Goal: Entertainment & Leisure: Browse casually

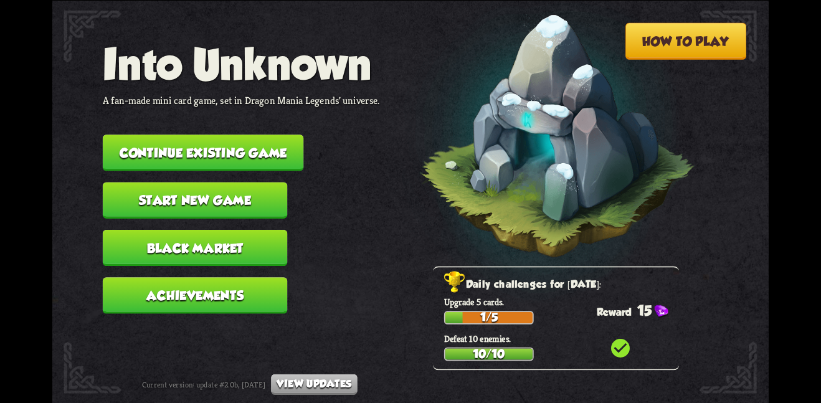
click at [258, 143] on button "Continue existing game" at bounding box center [203, 152] width 201 height 36
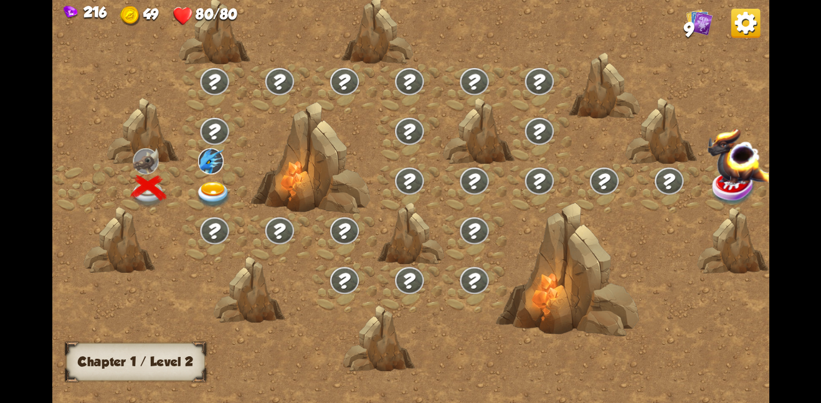
click at [214, 181] on img at bounding box center [214, 194] width 36 height 26
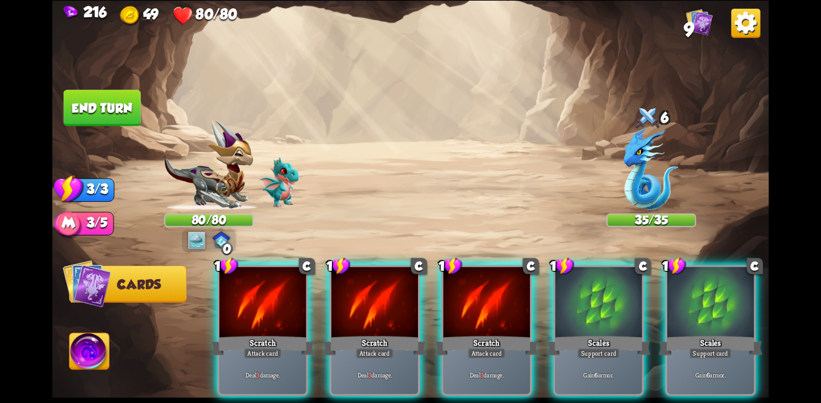
click at [688, 34] on span "9" at bounding box center [689, 30] width 10 height 22
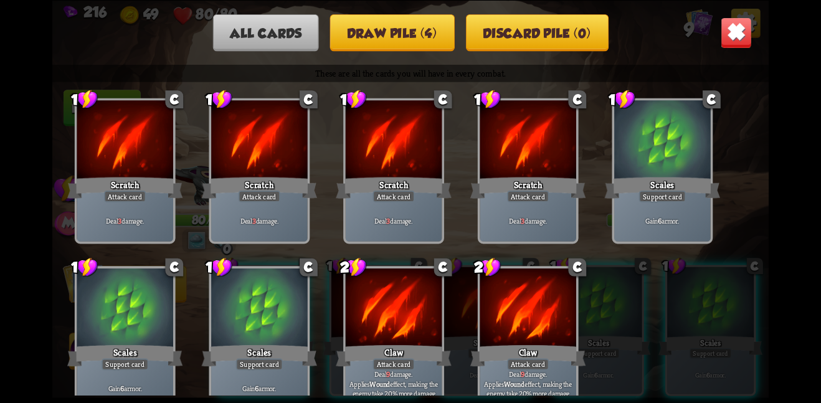
click at [430, 37] on button "Draw pile (4)" at bounding box center [392, 32] width 125 height 37
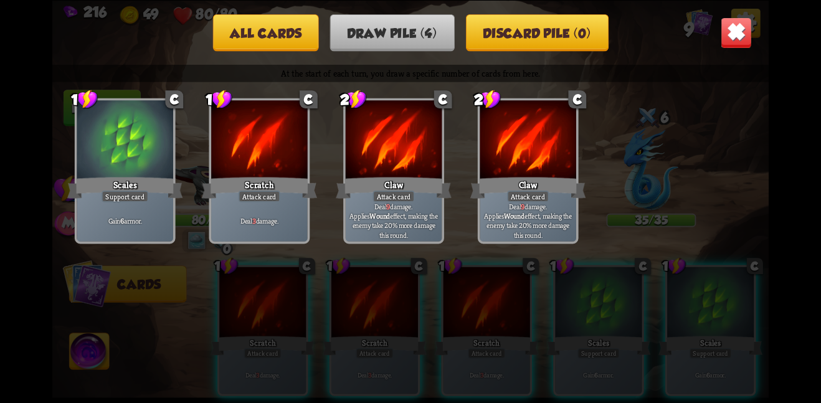
click at [476, 27] on button "Discard pile (0)" at bounding box center [537, 32] width 143 height 37
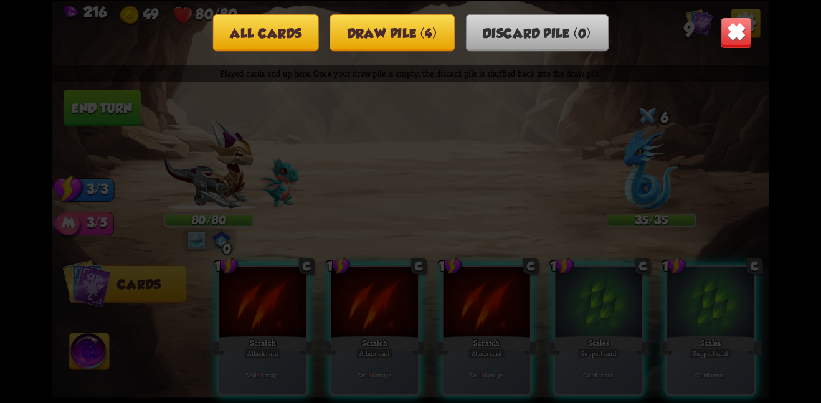
click at [716, 27] on div "All cards Draw pile (4) Discard pile (0)" at bounding box center [410, 32] width 716 height 37
click at [747, 19] on img at bounding box center [735, 32] width 31 height 31
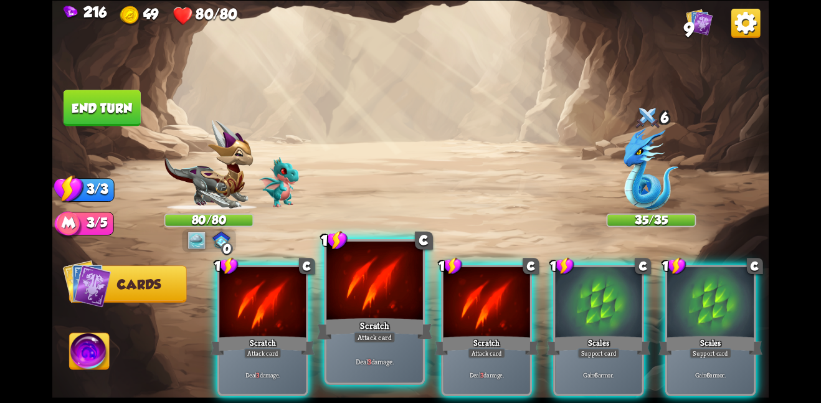
click at [387, 295] on div at bounding box center [374, 281] width 97 height 81
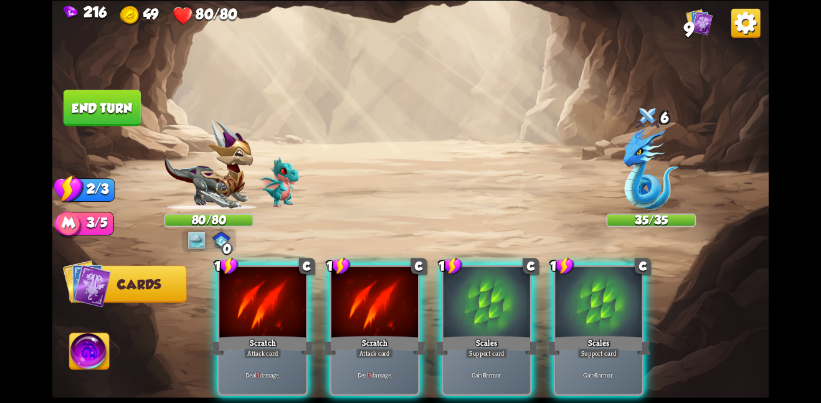
click at [387, 295] on div at bounding box center [374, 302] width 87 height 73
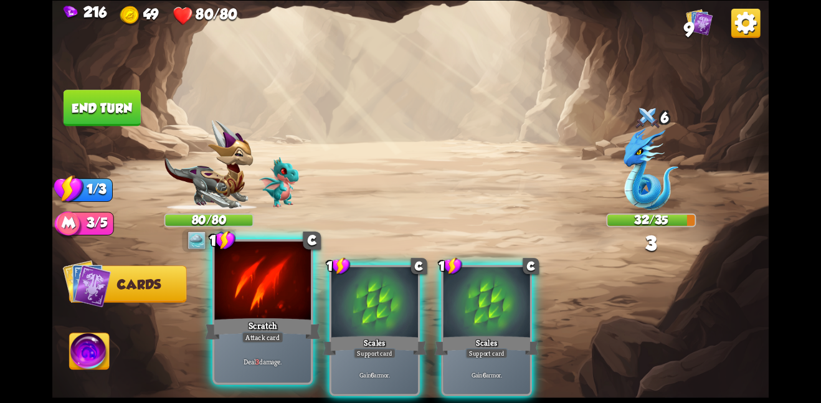
click at [266, 325] on div "Scratch" at bounding box center [262, 329] width 115 height 26
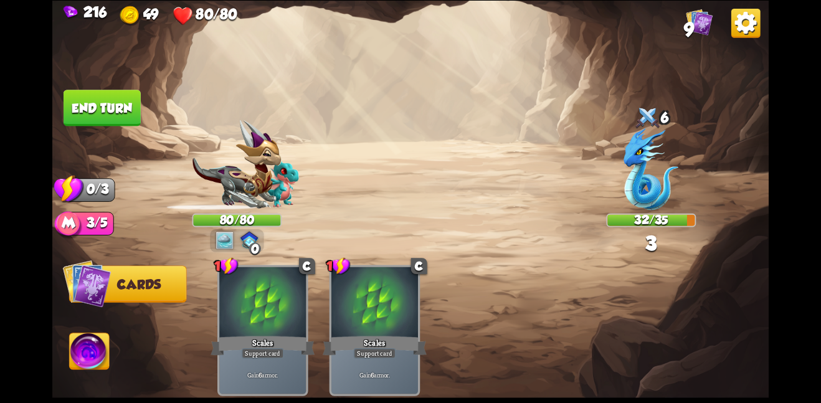
click at [110, 99] on button "End turn" at bounding box center [102, 108] width 77 height 36
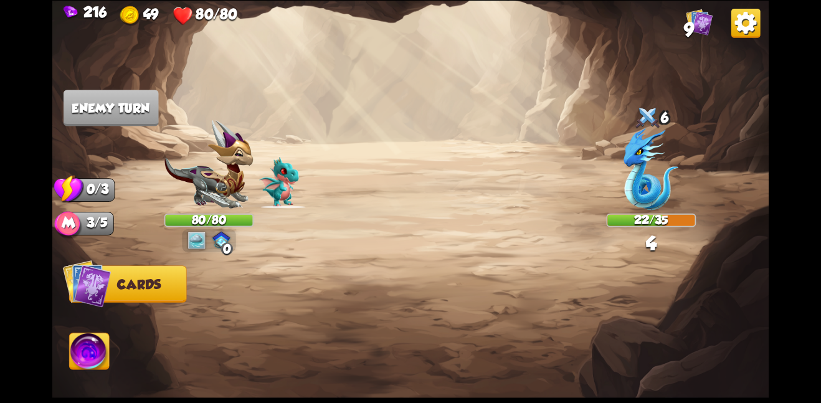
click at [684, 34] on span "9" at bounding box center [689, 30] width 10 height 22
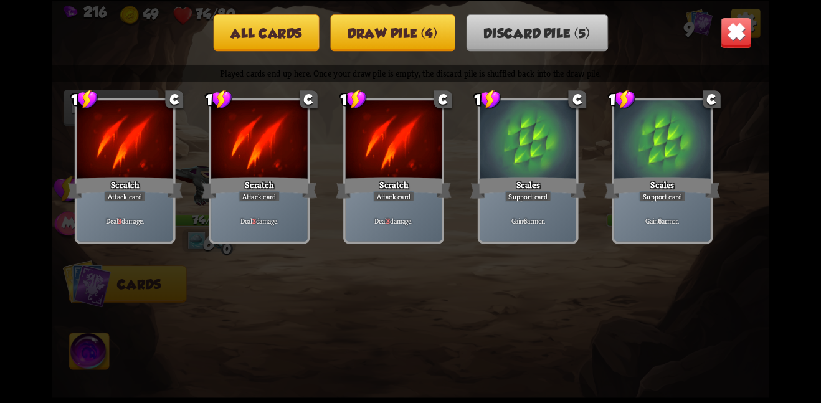
click at [455, 35] on div "All cards Draw pile (4) Discard pile (5)" at bounding box center [410, 32] width 716 height 37
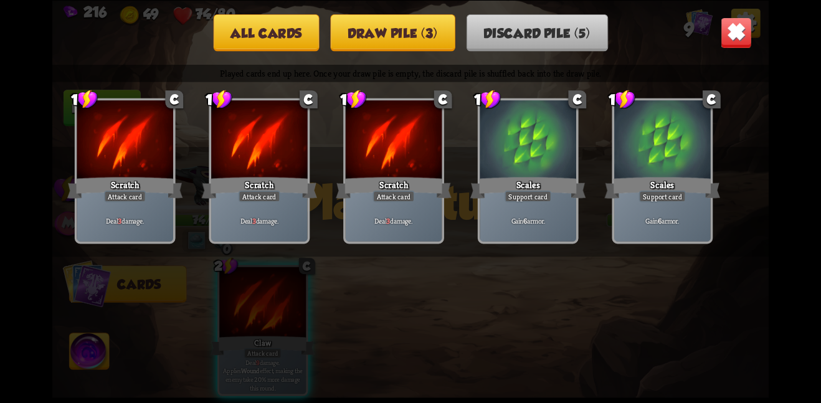
click at [717, 37] on div "All cards Draw pile (3) Discard pile (5)" at bounding box center [410, 32] width 716 height 37
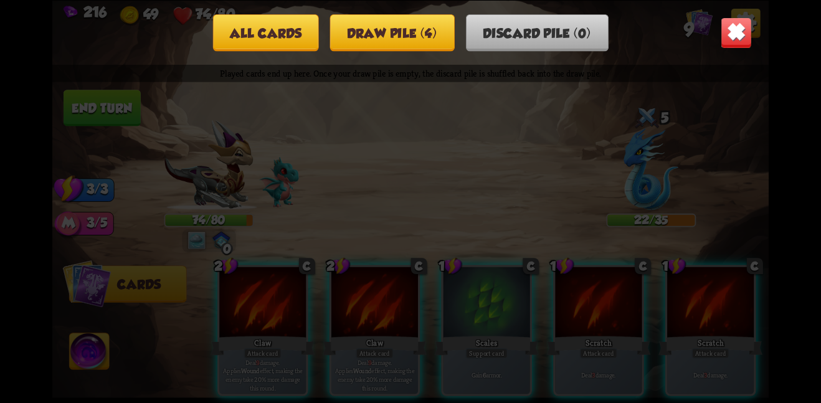
click at [730, 34] on img at bounding box center [735, 32] width 31 height 31
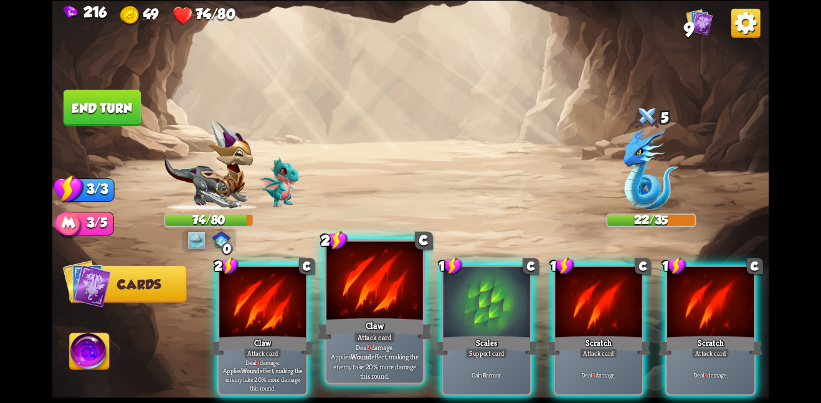
click at [367, 352] on b "9" at bounding box center [369, 346] width 4 height 9
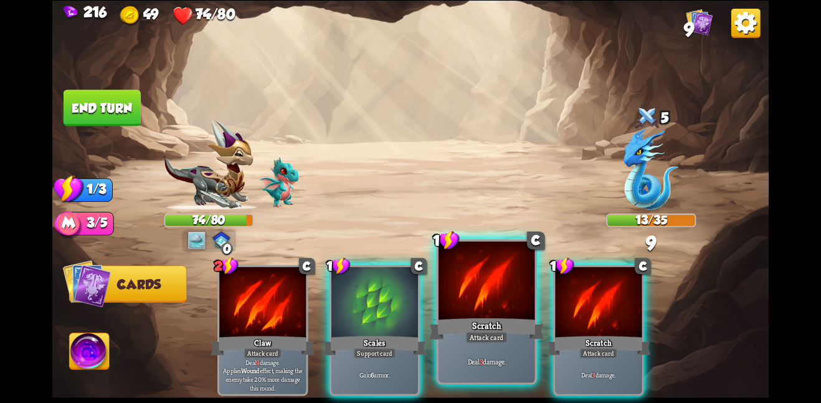
click at [522, 302] on div at bounding box center [486, 281] width 97 height 81
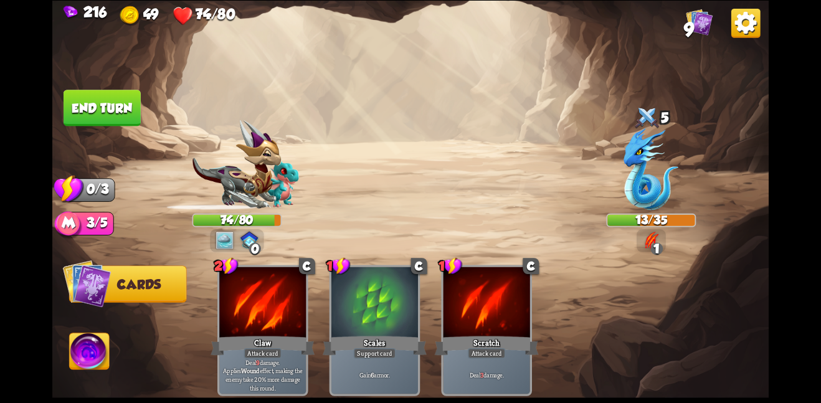
click at [79, 113] on button "End turn" at bounding box center [102, 108] width 77 height 36
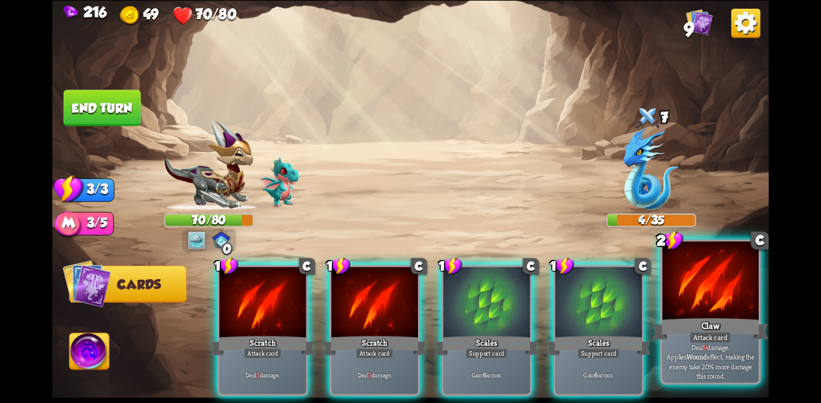
click at [730, 361] on p "Deal 9 damage. Applies Wound effect, making the enemy take 20% more damage this…" at bounding box center [710, 361] width 92 height 38
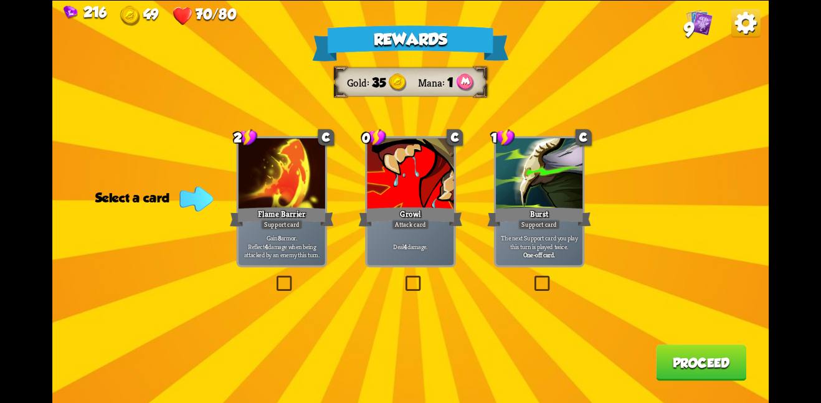
click at [313, 169] on div at bounding box center [281, 174] width 87 height 73
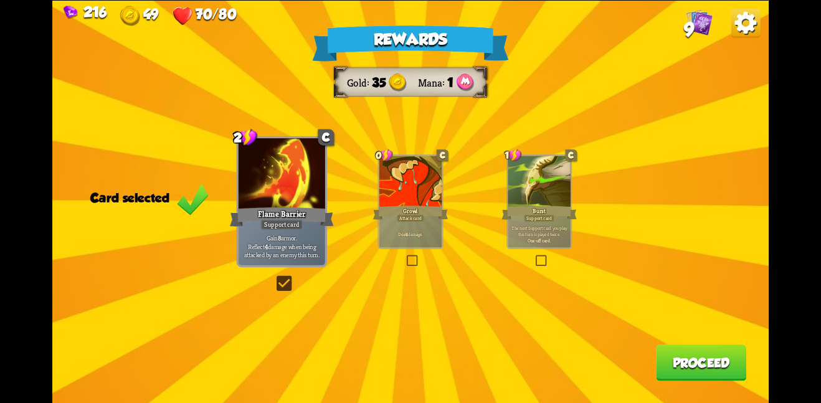
click at [696, 369] on button "Proceed" at bounding box center [701, 362] width 90 height 36
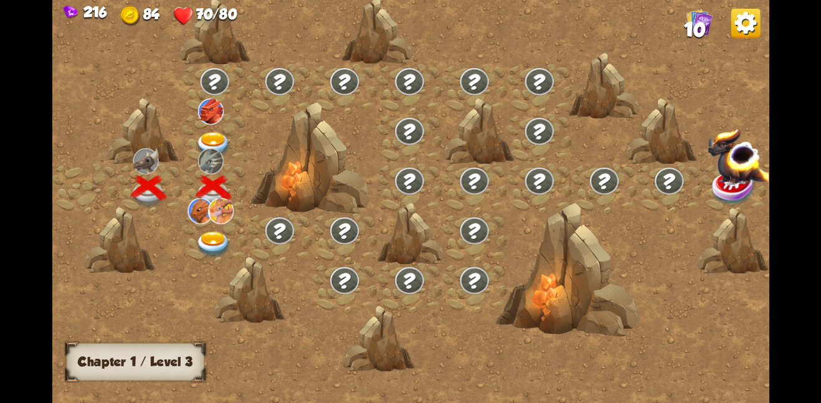
click at [209, 133] on img at bounding box center [214, 144] width 36 height 26
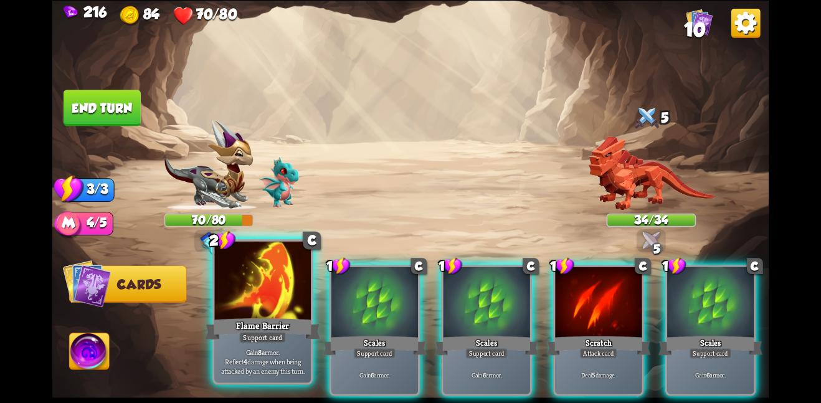
click at [257, 309] on div at bounding box center [262, 281] width 97 height 81
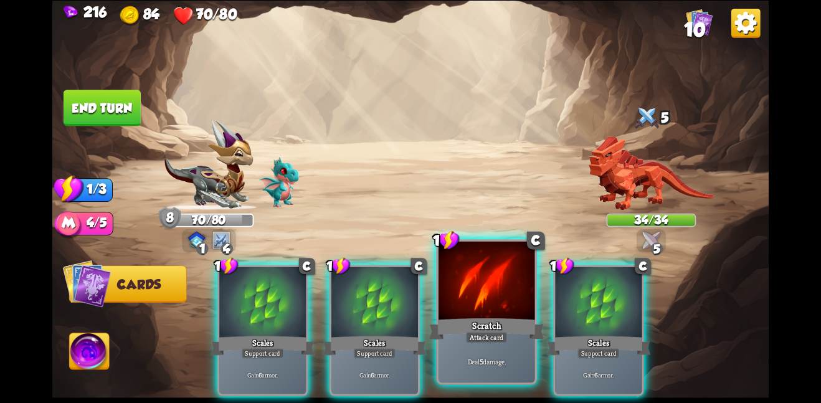
click at [483, 321] on div "Scratch" at bounding box center [485, 329] width 115 height 26
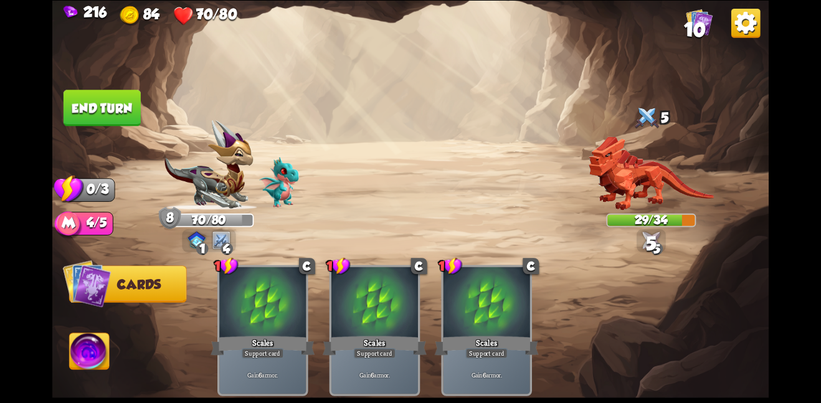
click at [110, 110] on button "End turn" at bounding box center [102, 108] width 77 height 36
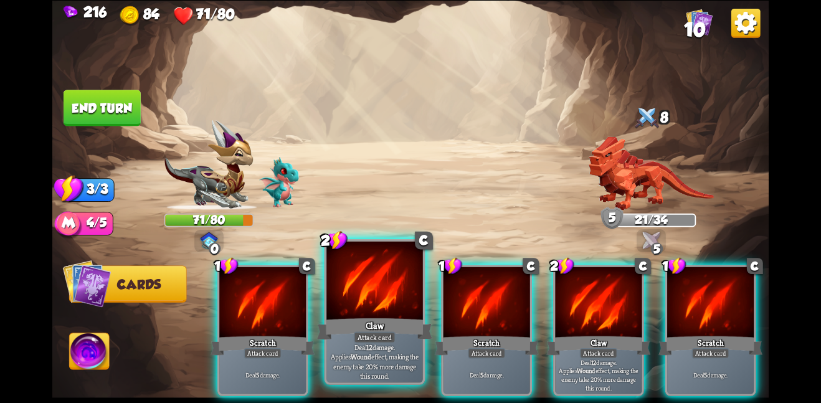
click at [360, 291] on div at bounding box center [374, 281] width 97 height 81
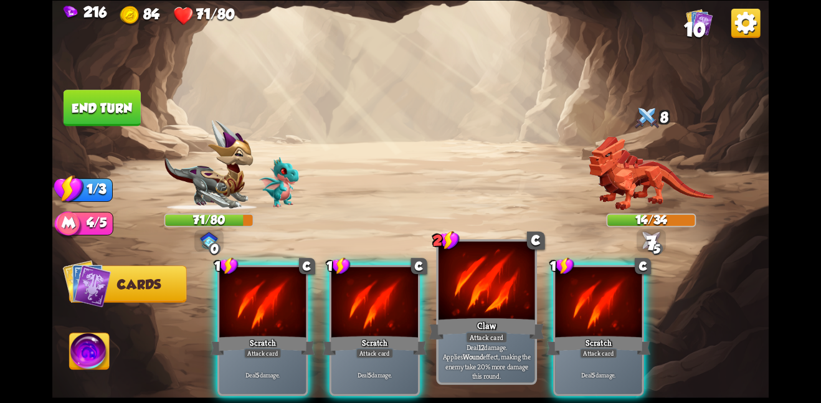
click at [497, 320] on div "Claw" at bounding box center [485, 329] width 115 height 26
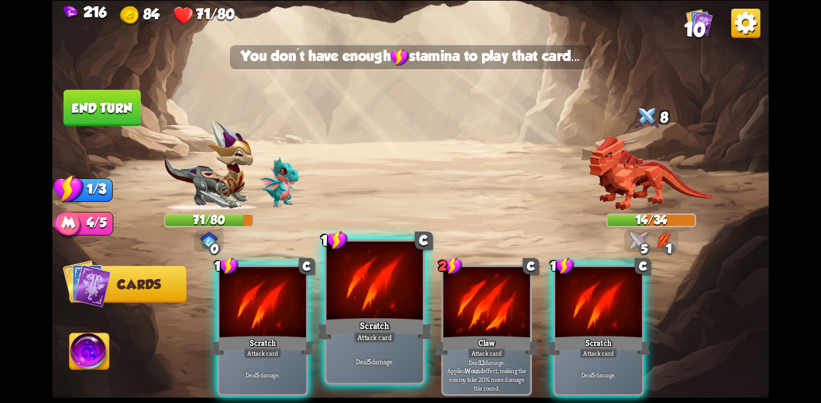
click at [417, 328] on div "Scratch" at bounding box center [374, 329] width 115 height 26
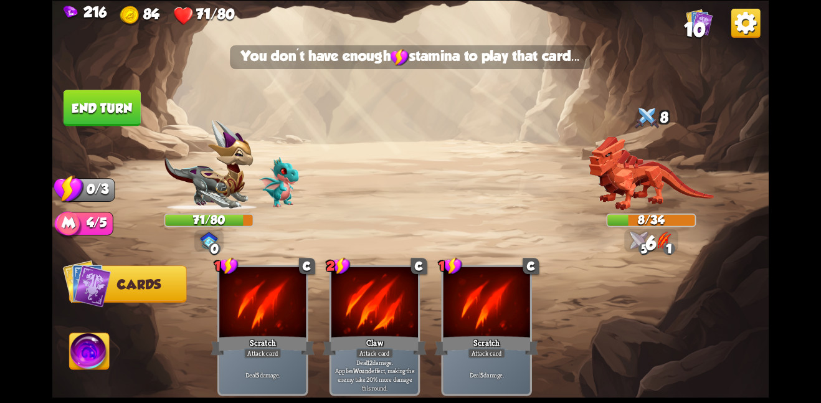
click at [113, 93] on button "End turn" at bounding box center [102, 108] width 77 height 36
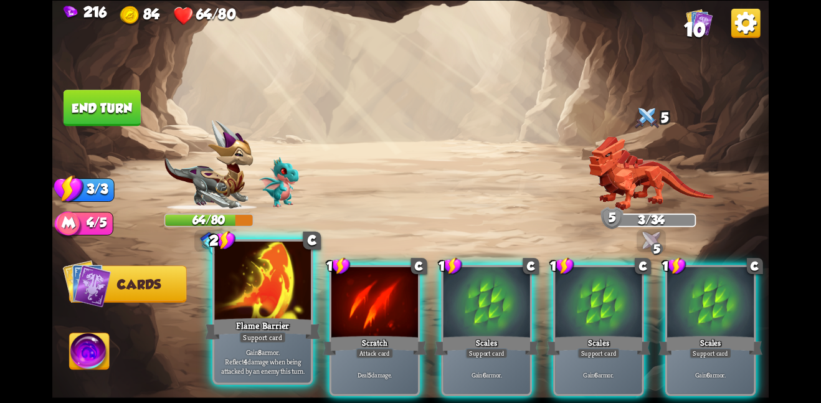
click at [292, 280] on div at bounding box center [262, 281] width 97 height 81
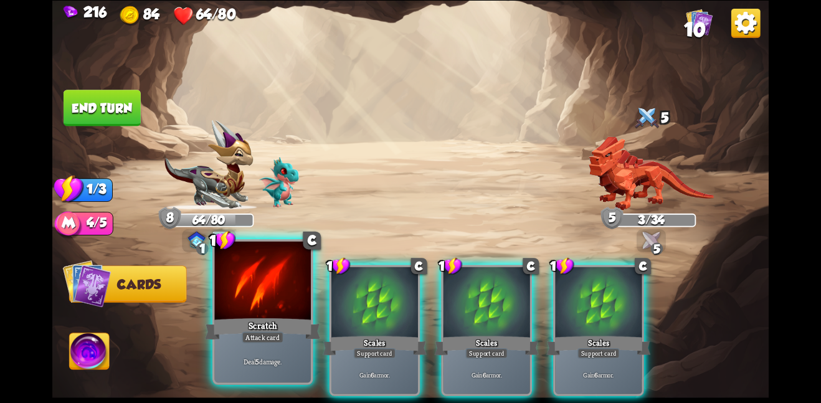
click at [231, 283] on div at bounding box center [262, 281] width 97 height 81
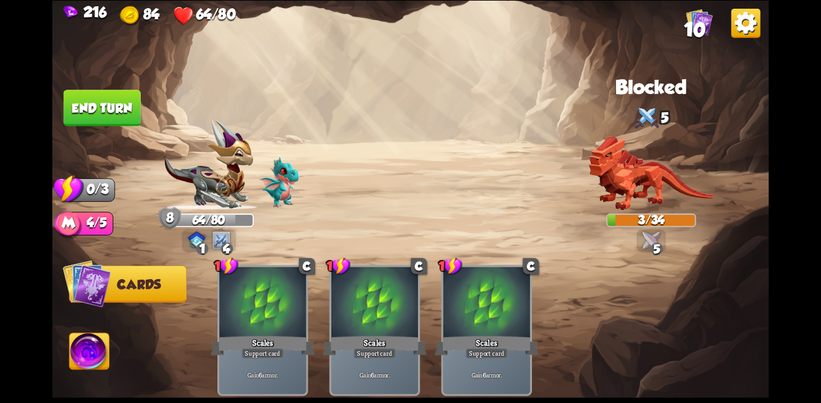
click at [93, 100] on button "End turn" at bounding box center [102, 108] width 77 height 36
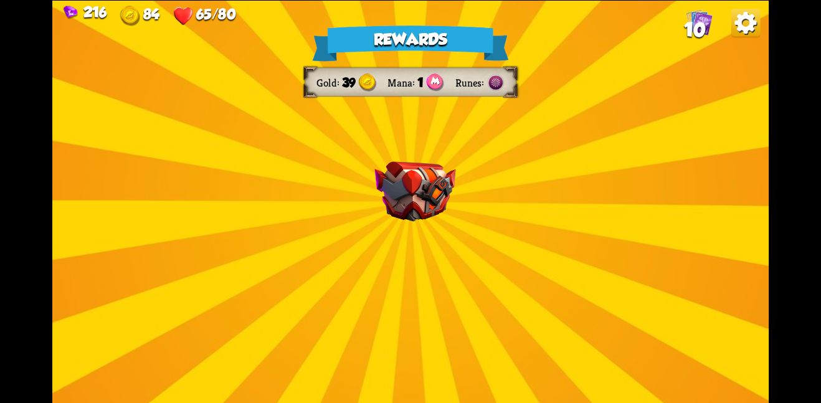
click at [379, 196] on img at bounding box center [414, 191] width 81 height 60
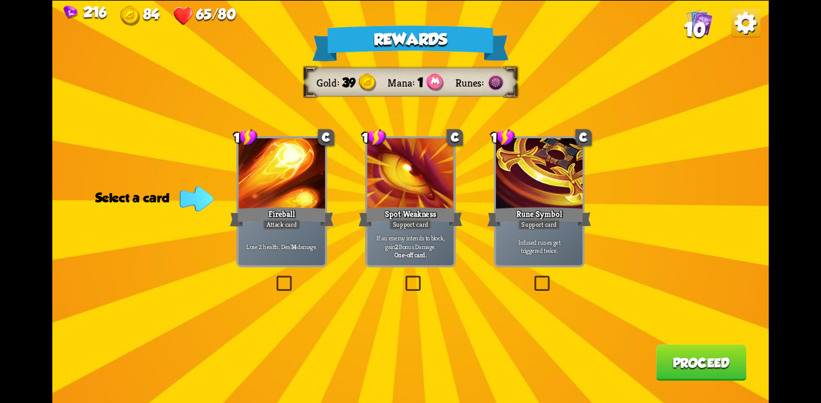
click at [537, 207] on div "Rune Symbol" at bounding box center [539, 216] width 104 height 23
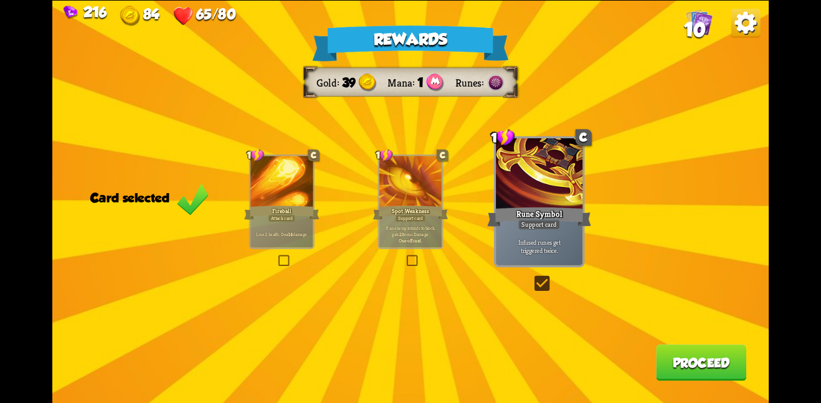
click at [686, 362] on button "Proceed" at bounding box center [701, 362] width 90 height 36
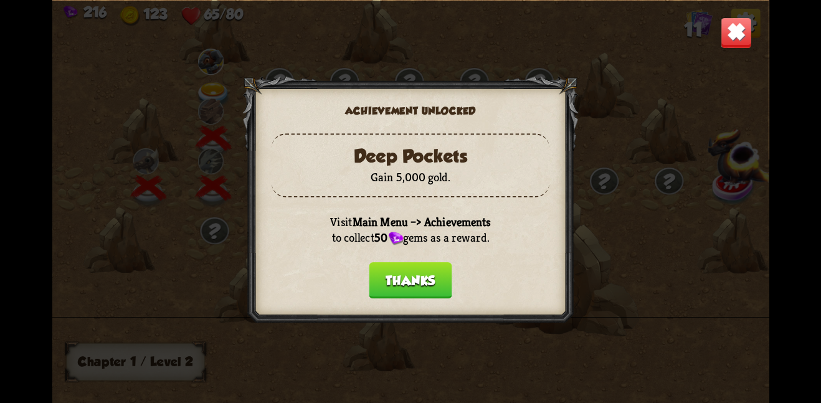
click at [408, 262] on button "Thanks" at bounding box center [410, 280] width 83 height 36
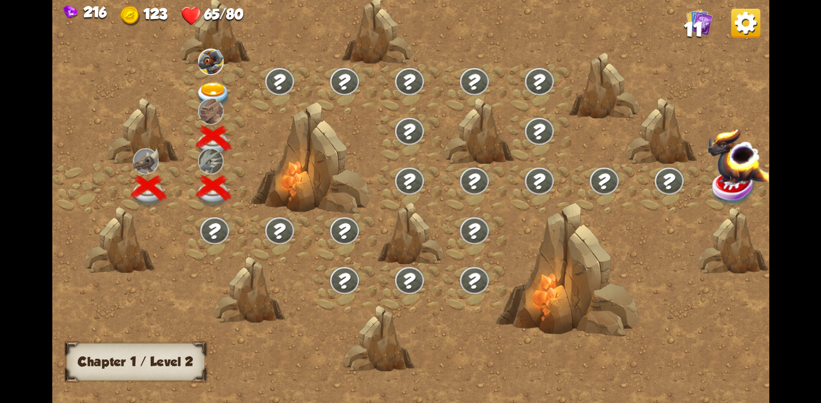
click at [733, 34] on img at bounding box center [745, 22] width 29 height 29
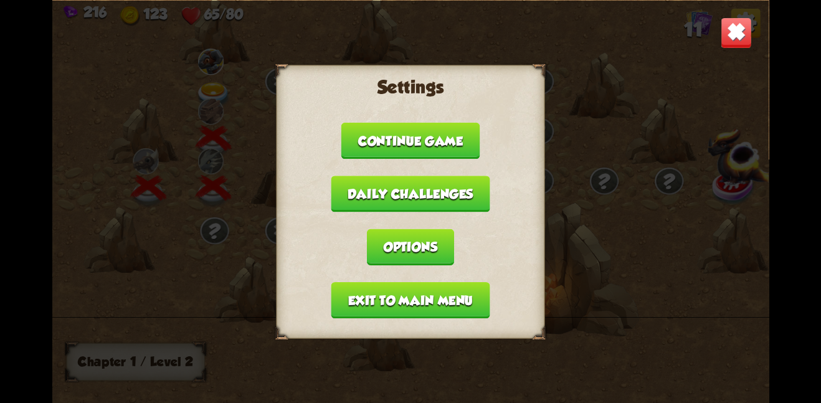
click at [428, 307] on button "Exit to main menu" at bounding box center [410, 299] width 159 height 36
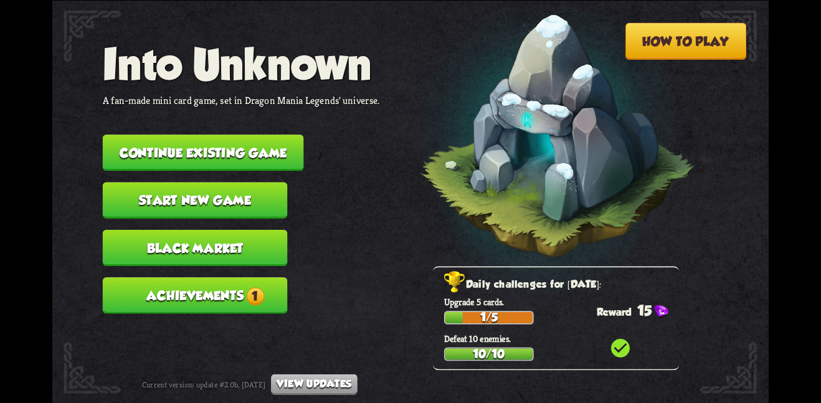
click at [247, 277] on button "Achievements 1" at bounding box center [195, 295] width 185 height 36
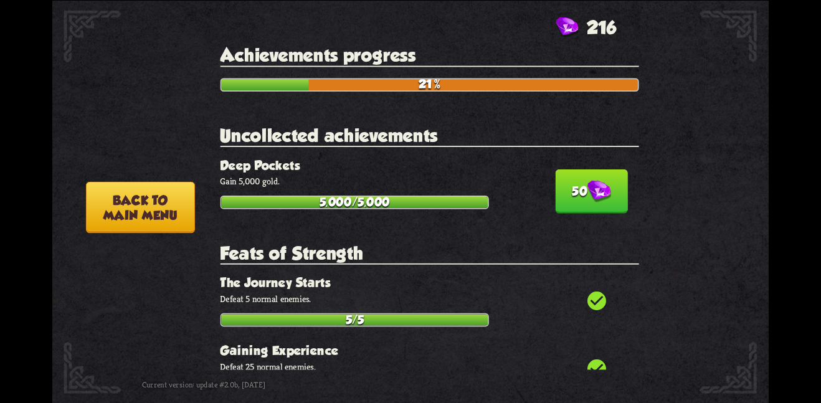
click at [562, 191] on button "50" at bounding box center [591, 191] width 72 height 44
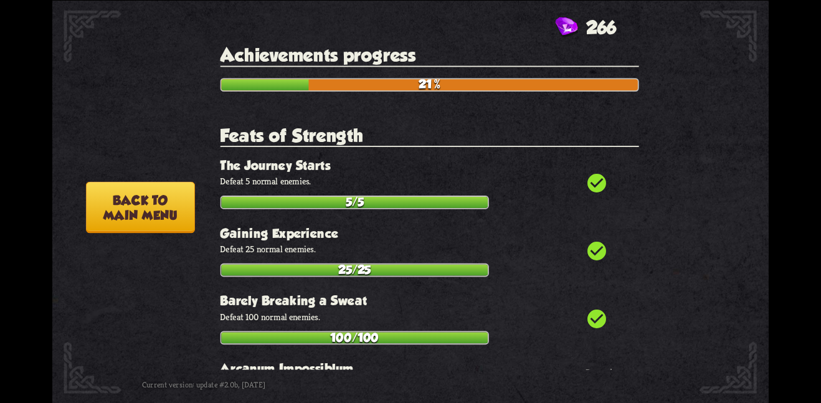
click at [171, 210] on button "Back to main menu" at bounding box center [140, 207] width 109 height 52
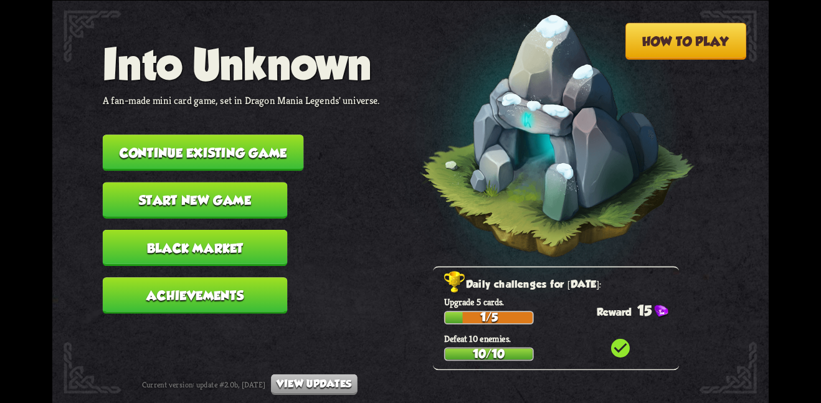
click at [210, 231] on button "Black Market" at bounding box center [195, 247] width 185 height 36
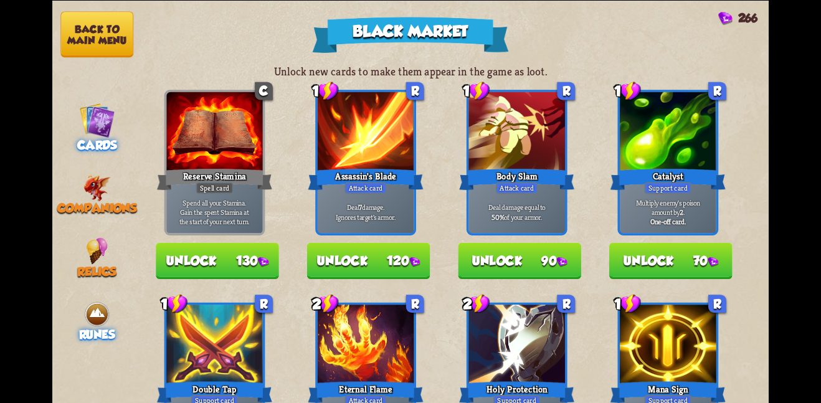
click at [95, 301] on img at bounding box center [96, 314] width 27 height 27
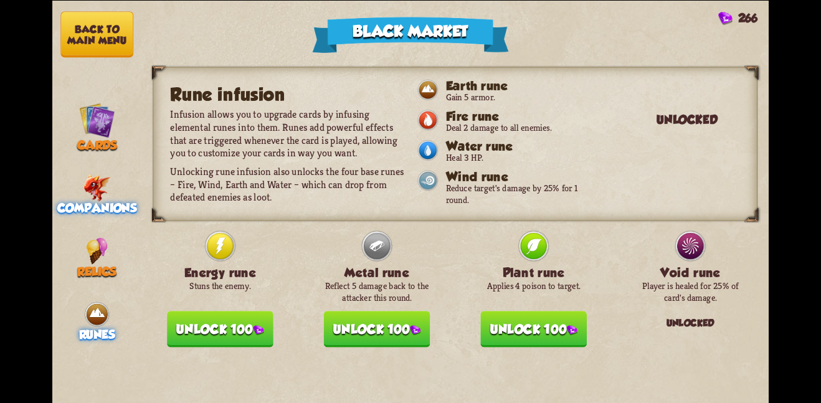
click at [84, 201] on span "Companions" at bounding box center [97, 208] width 80 height 14
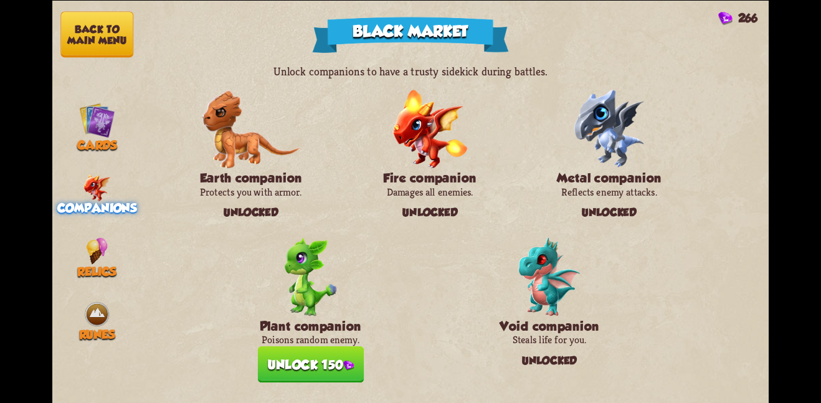
click at [322, 352] on button "Unlock 150" at bounding box center [310, 364] width 106 height 36
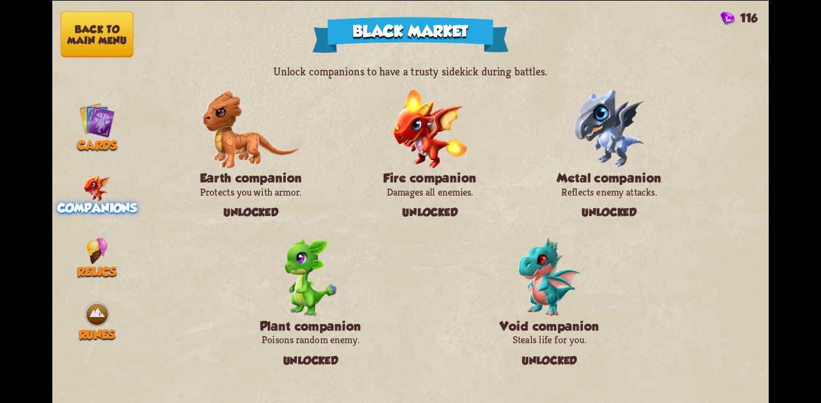
click at [76, 222] on nav "Back to main menu Cards Companions Relics Runes" at bounding box center [97, 201] width 90 height 403
click at [86, 237] on img at bounding box center [97, 250] width 22 height 27
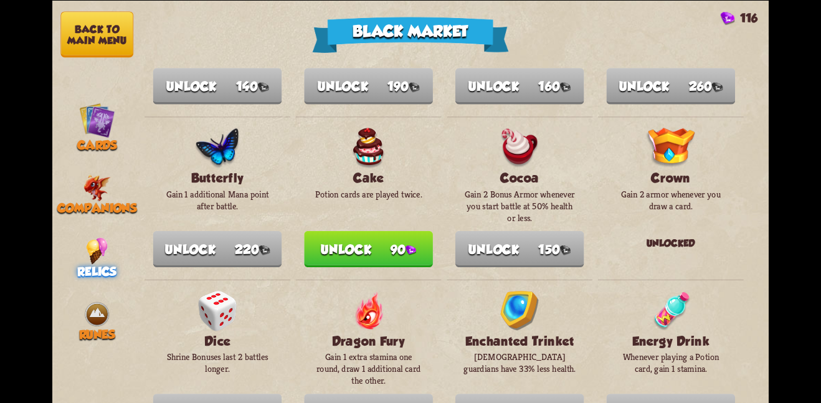
scroll to position [98, 0]
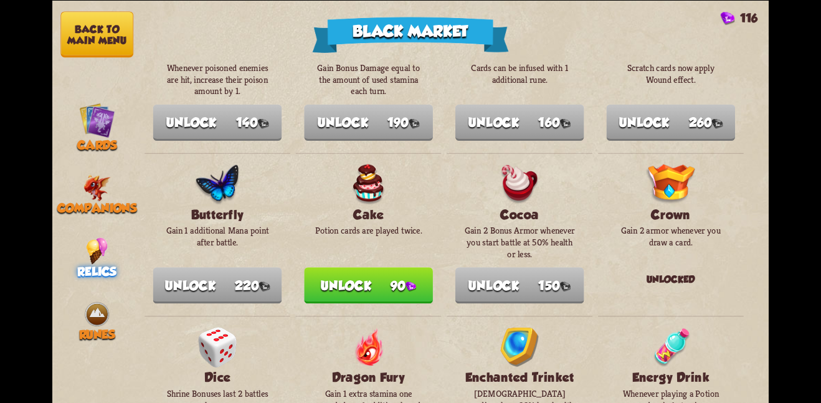
click at [100, 44] on button "Back to main menu" at bounding box center [96, 34] width 73 height 46
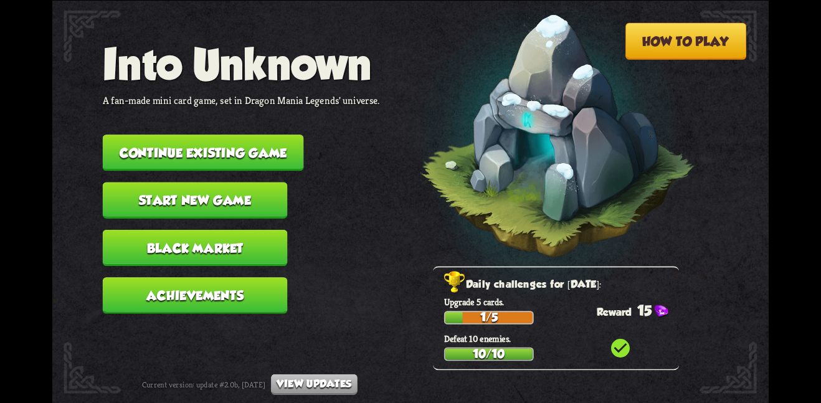
click at [232, 138] on button "Continue existing game" at bounding box center [203, 152] width 201 height 36
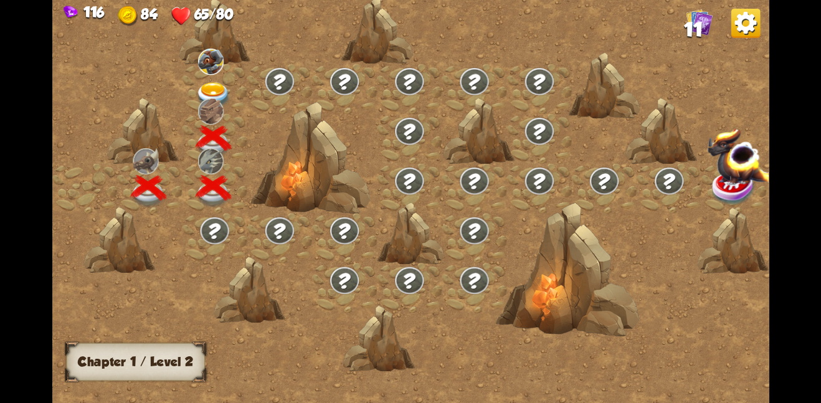
click at [210, 74] on div at bounding box center [214, 89] width 65 height 50
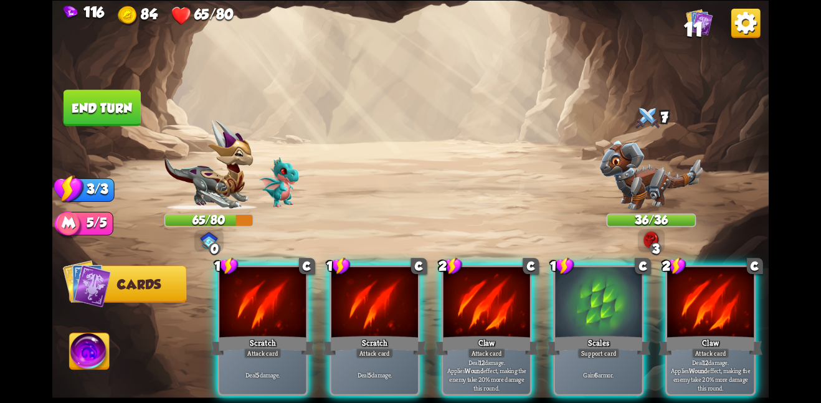
click at [466, 259] on div "1 C Scratch Attack card Deal 5 damage. 1 C Scratch Attack card Deal 5 damage. 2…" at bounding box center [482, 313] width 573 height 179
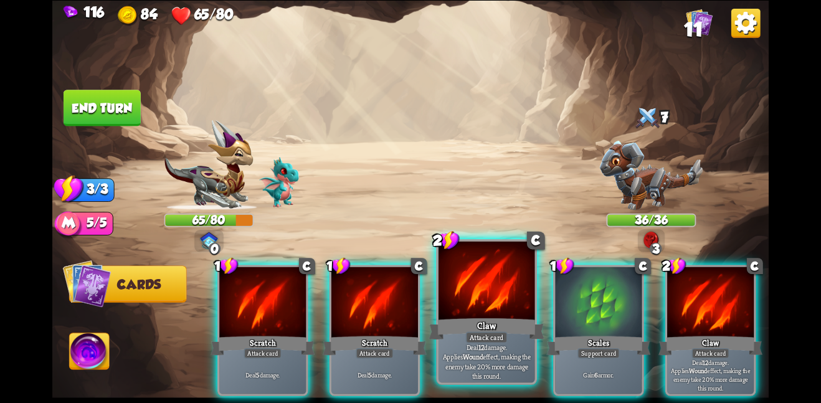
click at [469, 265] on div at bounding box center [486, 281] width 97 height 81
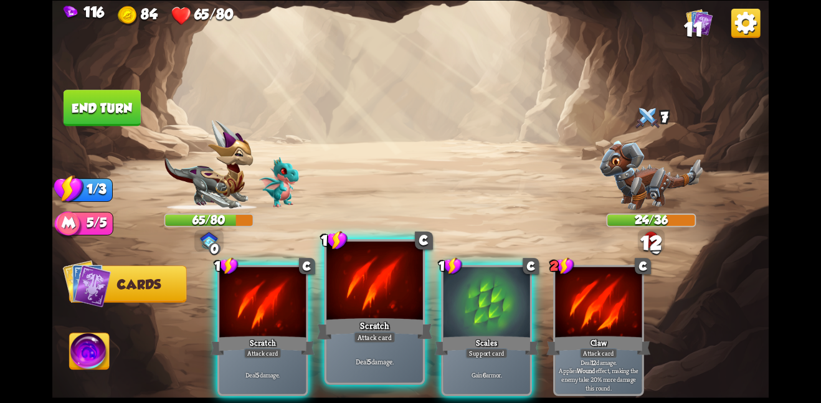
click at [384, 277] on div at bounding box center [374, 281] width 97 height 81
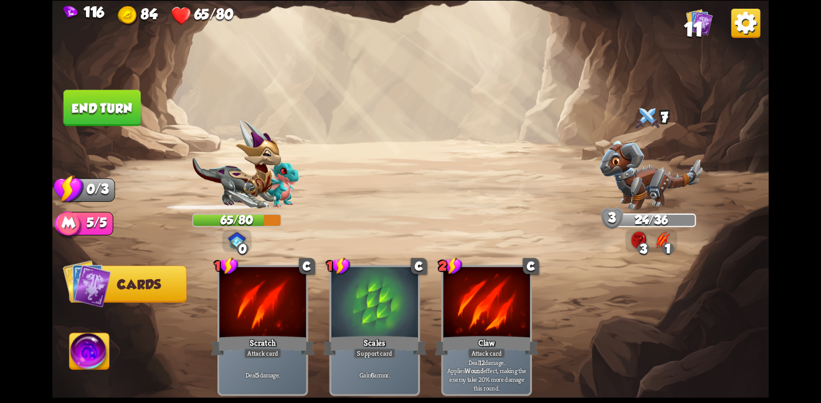
click at [97, 92] on button "End turn" at bounding box center [102, 108] width 77 height 36
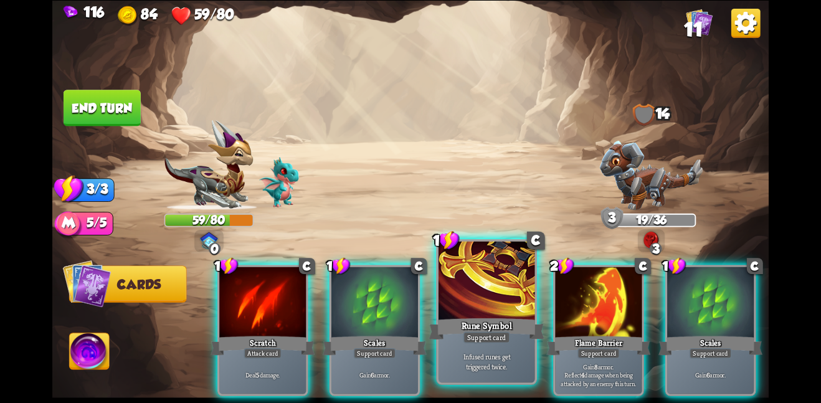
click at [471, 314] on div at bounding box center [486, 281] width 97 height 81
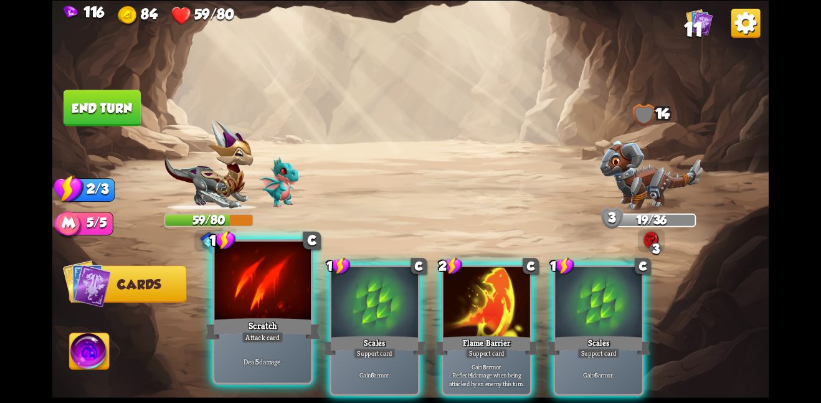
click at [269, 278] on div at bounding box center [262, 281] width 97 height 81
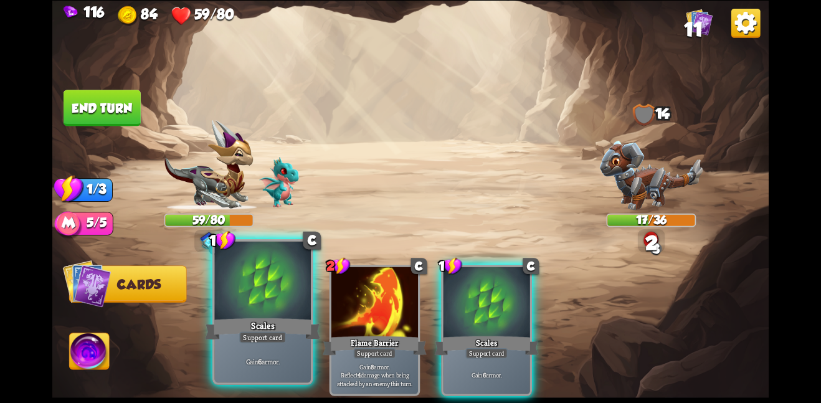
click at [296, 278] on div at bounding box center [262, 281] width 97 height 81
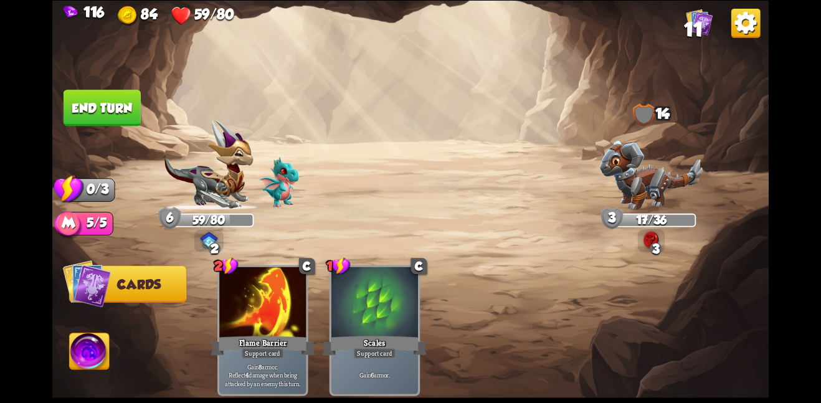
click at [97, 111] on button "End turn" at bounding box center [102, 108] width 77 height 36
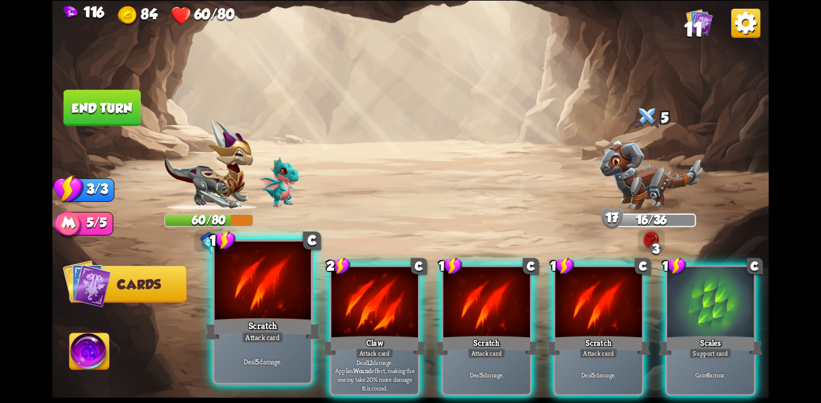
click at [280, 293] on div at bounding box center [262, 281] width 97 height 81
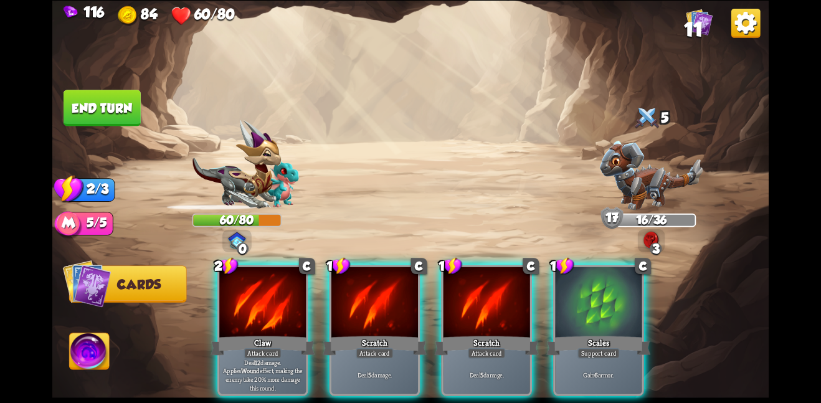
click at [280, 293] on div at bounding box center [262, 302] width 87 height 73
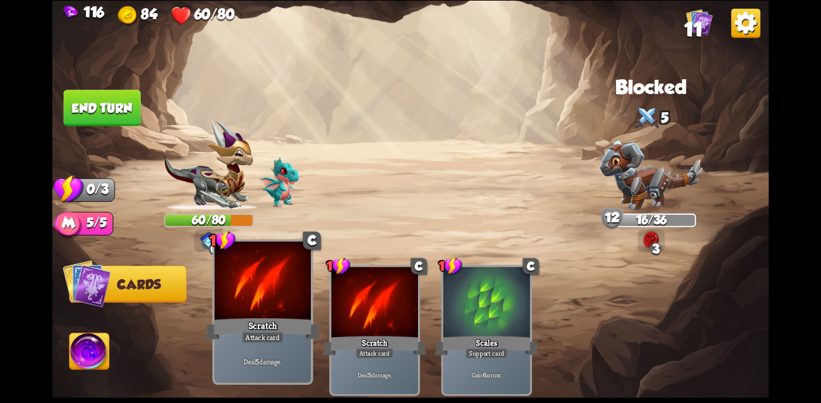
click at [279, 293] on div at bounding box center [262, 281] width 97 height 81
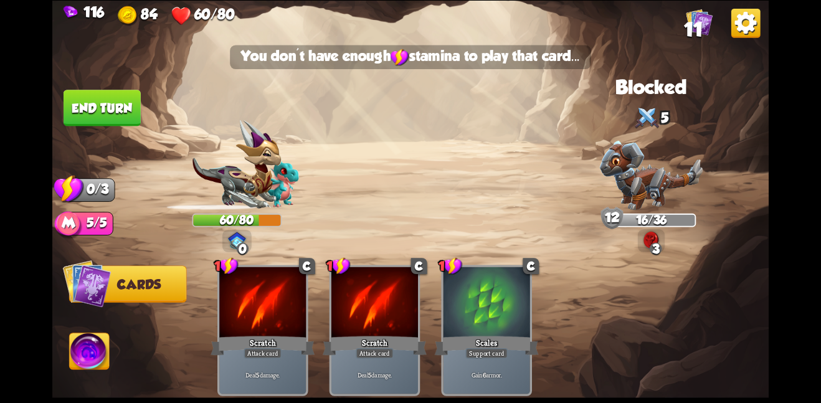
click at [96, 103] on button "End turn" at bounding box center [102, 108] width 77 height 36
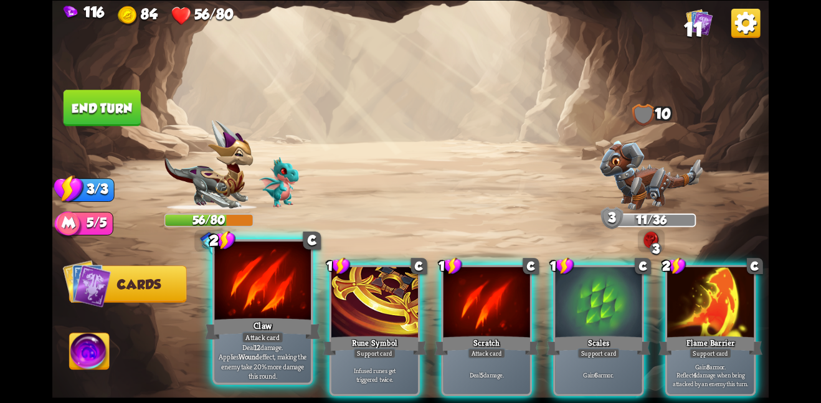
click at [258, 340] on div "Attack card" at bounding box center [263, 337] width 42 height 12
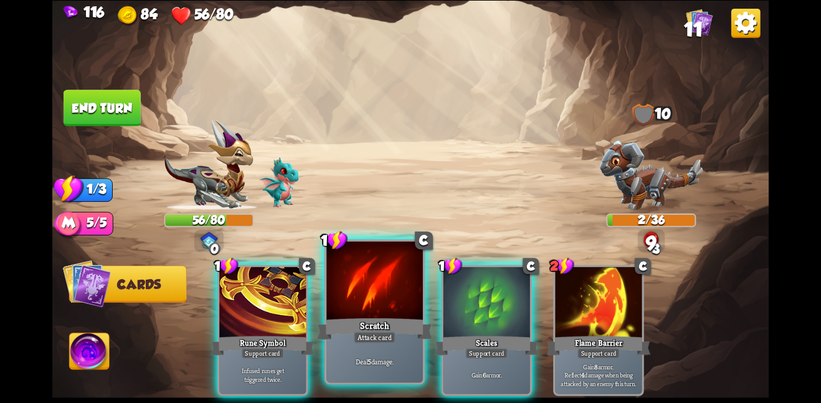
click at [405, 325] on div "Scratch" at bounding box center [374, 329] width 115 height 26
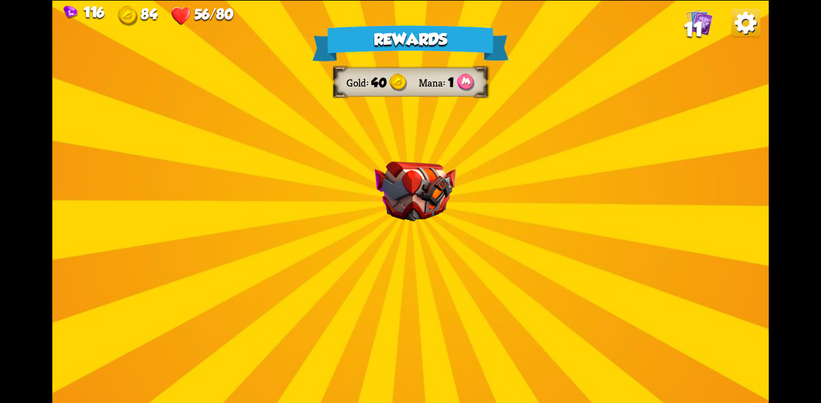
click at [407, 181] on img at bounding box center [414, 191] width 81 height 60
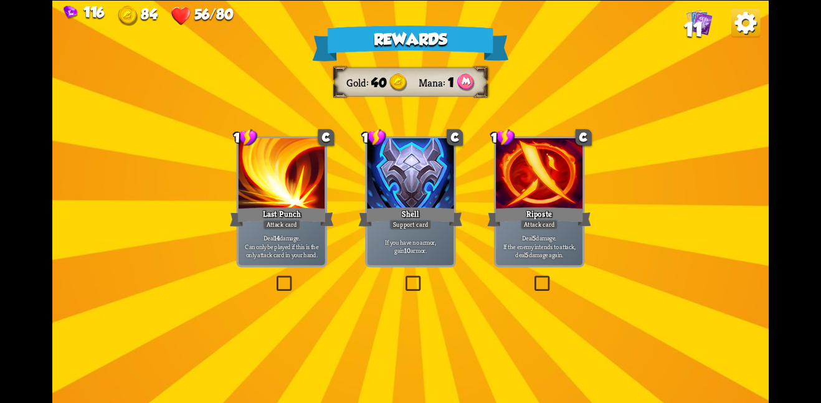
click at [299, 192] on div at bounding box center [281, 174] width 87 height 73
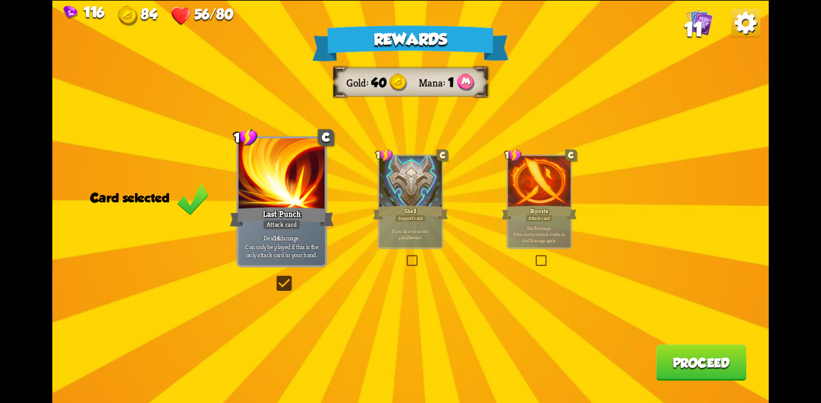
click at [680, 354] on button "Proceed" at bounding box center [701, 362] width 90 height 36
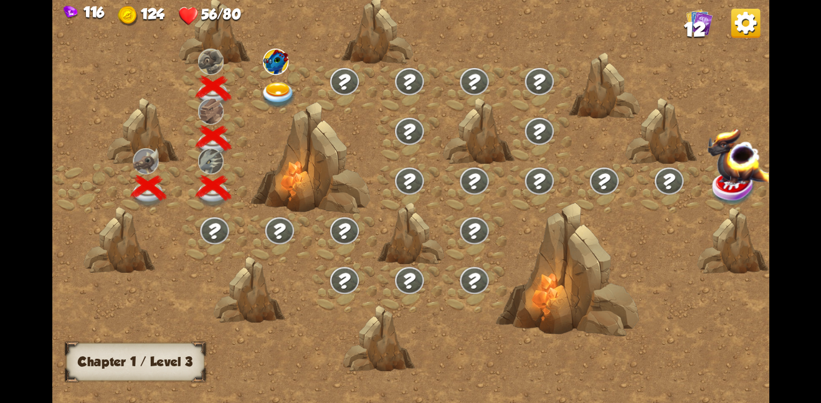
click at [278, 92] on img at bounding box center [278, 95] width 36 height 26
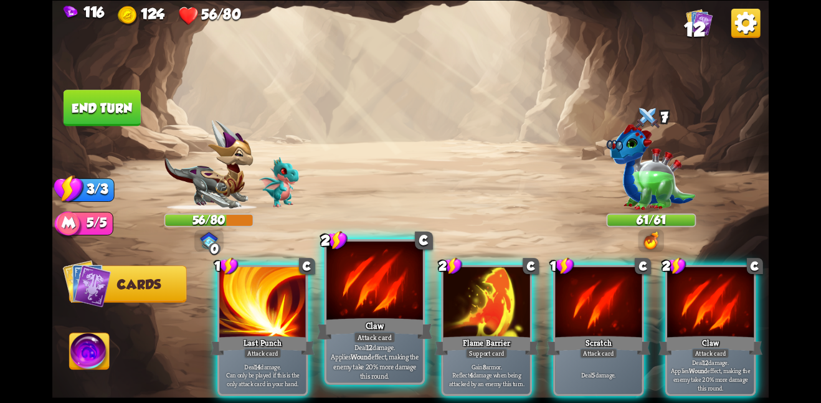
click at [384, 292] on div at bounding box center [374, 281] width 97 height 81
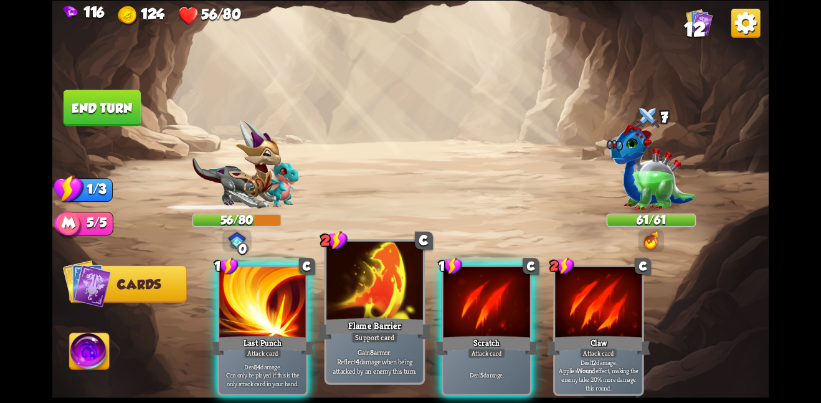
click at [390, 295] on div at bounding box center [374, 281] width 97 height 81
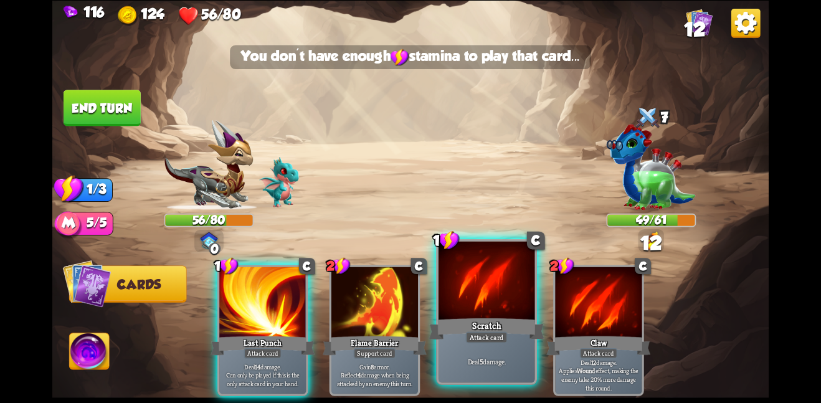
click at [489, 301] on div at bounding box center [486, 281] width 97 height 81
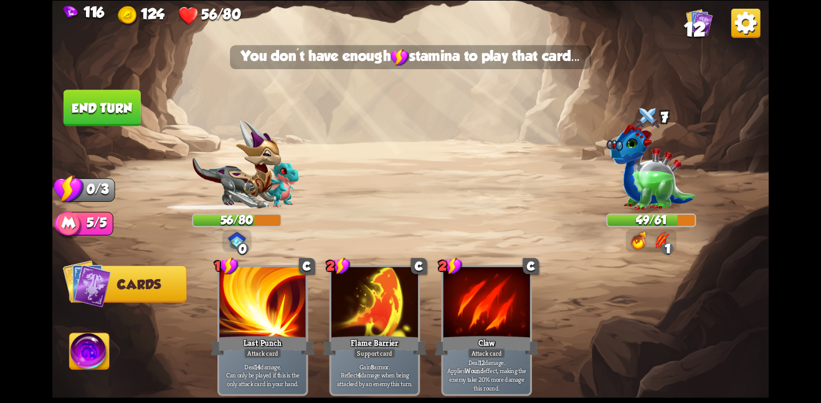
click at [104, 120] on button "End turn" at bounding box center [102, 108] width 77 height 36
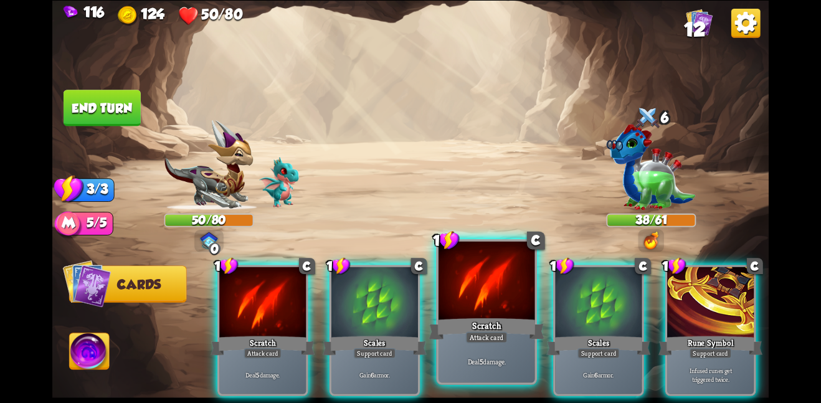
click at [507, 275] on div at bounding box center [486, 281] width 97 height 81
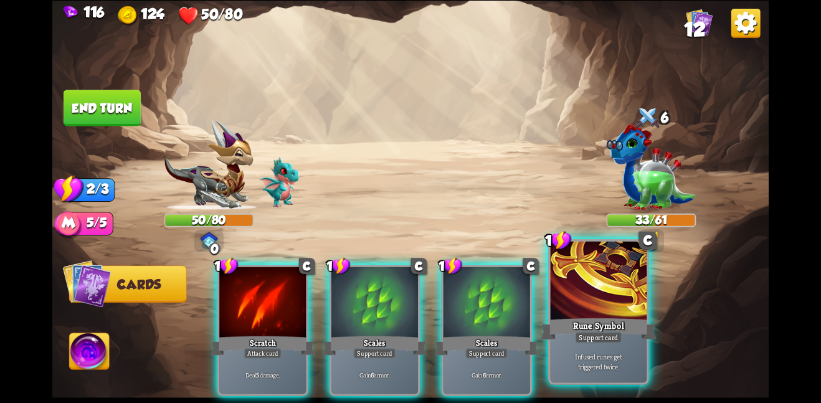
click at [572, 280] on div at bounding box center [598, 281] width 97 height 81
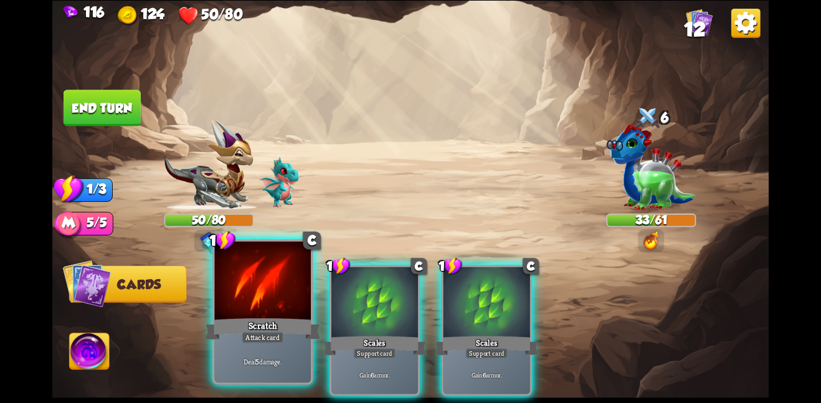
click at [289, 309] on div at bounding box center [262, 281] width 97 height 81
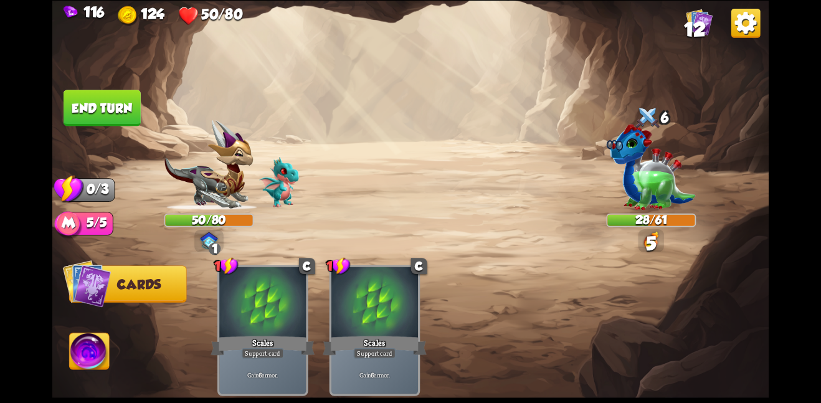
click at [109, 101] on button "End turn" at bounding box center [102, 108] width 77 height 36
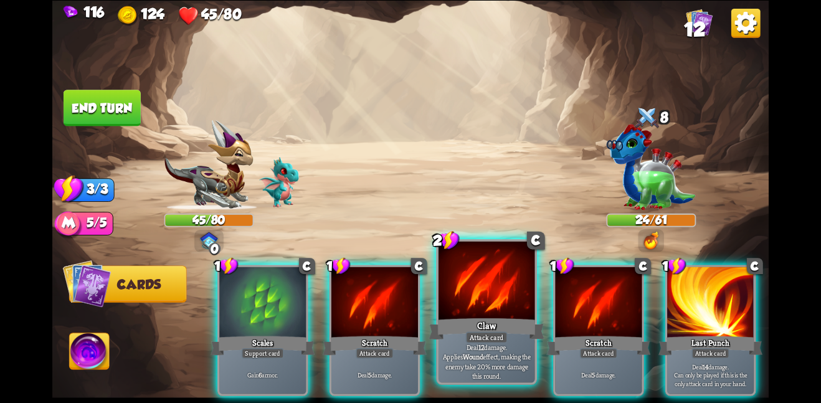
click at [478, 297] on div at bounding box center [486, 281] width 97 height 81
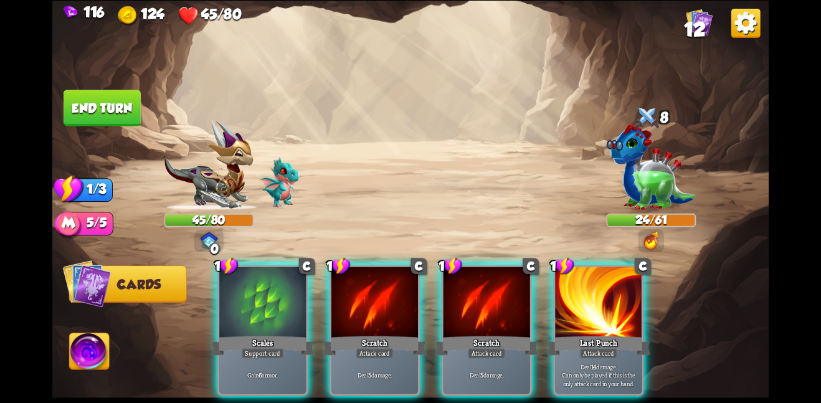
click at [478, 297] on div at bounding box center [486, 302] width 87 height 73
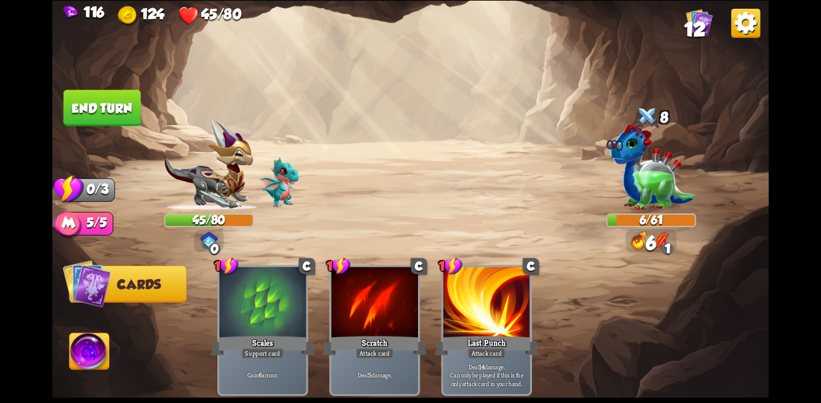
click at [97, 110] on button "End turn" at bounding box center [102, 108] width 77 height 36
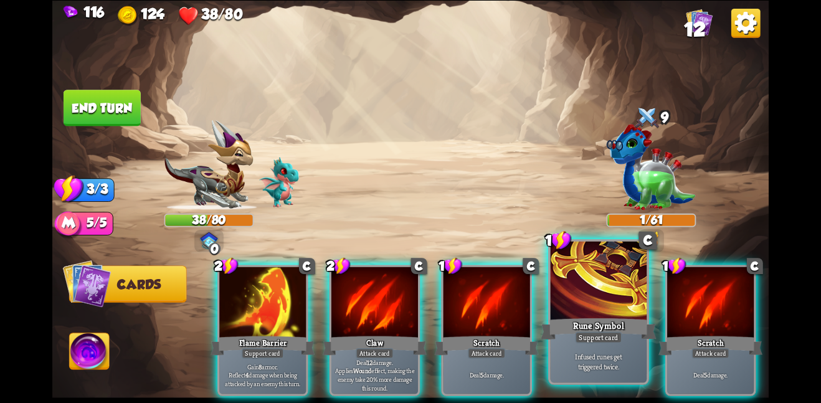
click at [574, 330] on div "Rune Symbol" at bounding box center [597, 329] width 115 height 26
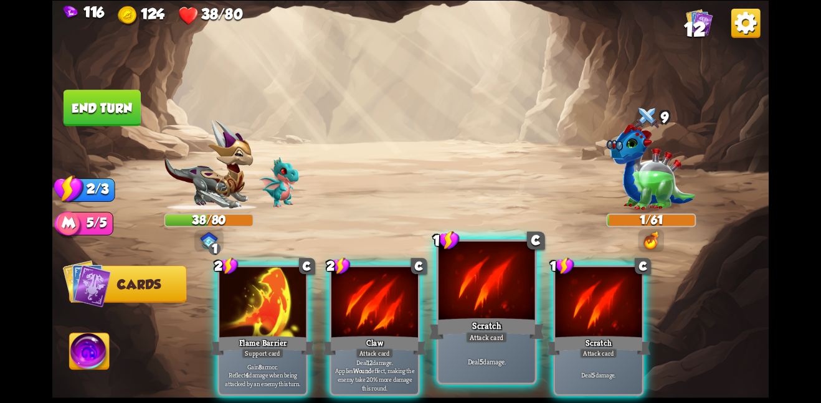
click at [456, 293] on div at bounding box center [486, 281] width 97 height 81
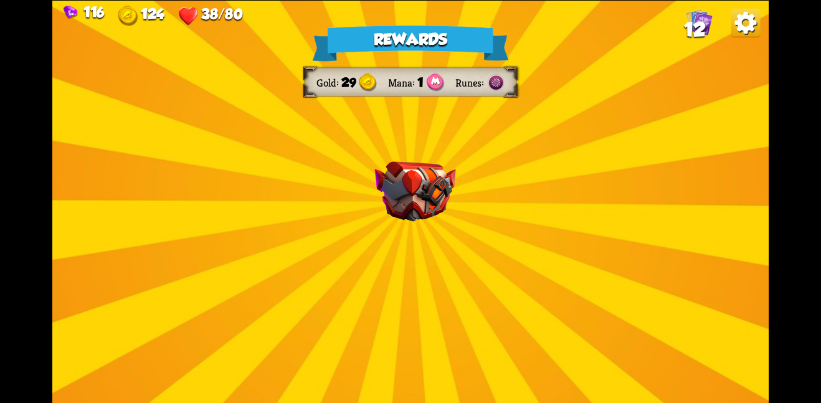
click at [441, 211] on img at bounding box center [414, 191] width 81 height 60
click at [430, 204] on img at bounding box center [414, 191] width 81 height 60
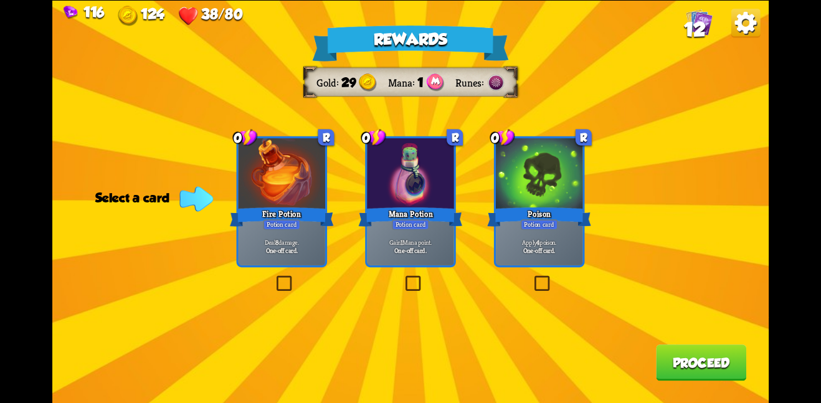
click at [531, 217] on div "Poison" at bounding box center [539, 216] width 104 height 23
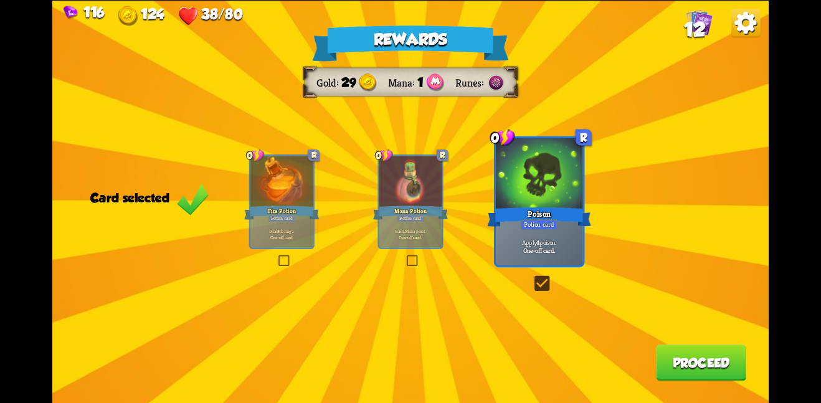
click at [722, 360] on button "Proceed" at bounding box center [701, 362] width 90 height 36
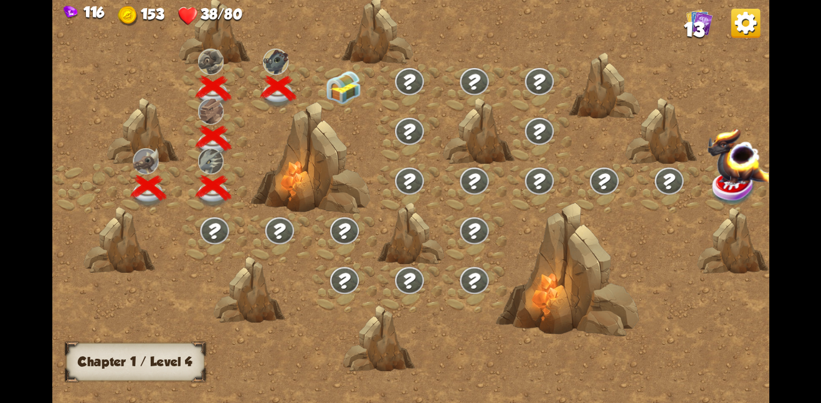
click at [349, 91] on img at bounding box center [343, 87] width 36 height 34
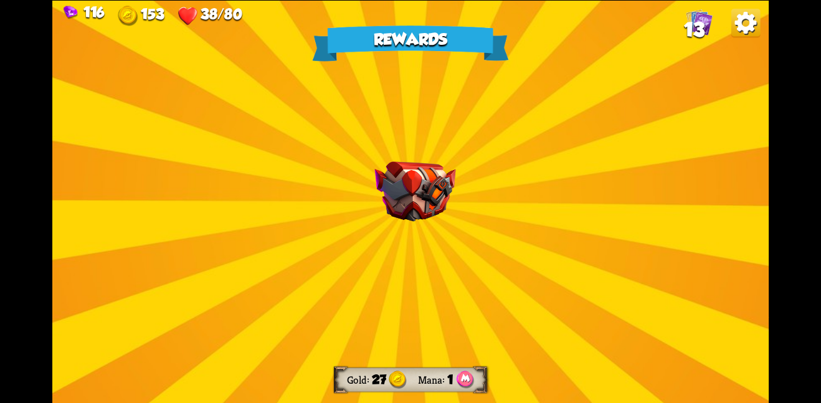
click at [400, 167] on img at bounding box center [414, 191] width 81 height 60
click at [405, 175] on img at bounding box center [414, 191] width 81 height 60
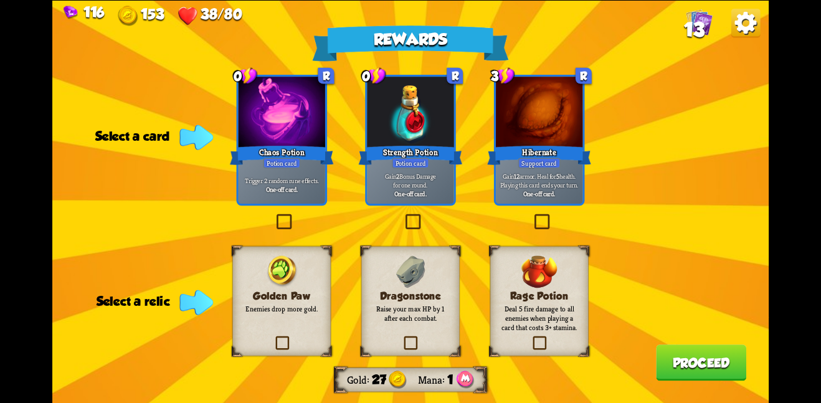
click at [301, 262] on div "Golden Paw Enemies drop more gold." at bounding box center [281, 301] width 98 height 110
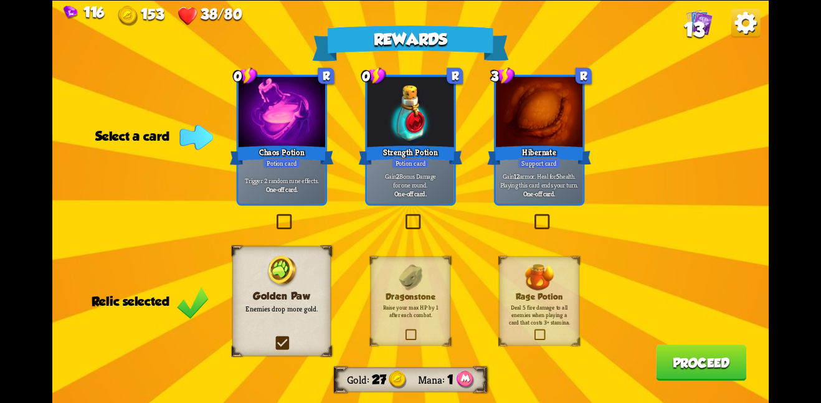
click at [540, 184] on p "Gain 12 armor. Heal for 5 health. Playing this card ends your turn." at bounding box center [539, 180] width 82 height 17
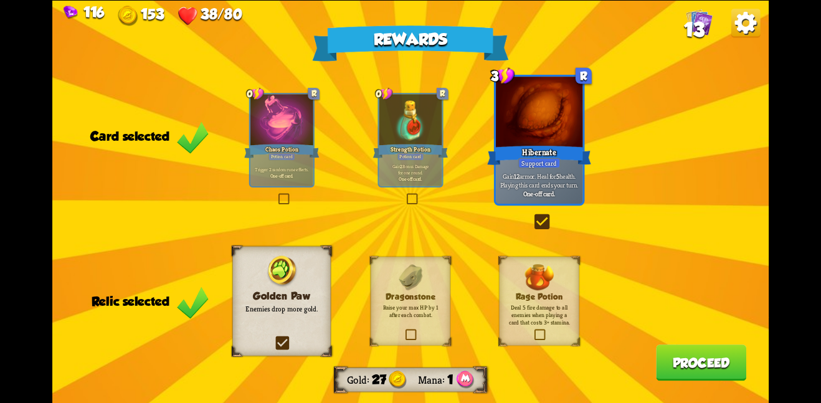
click at [656, 352] on button "Proceed" at bounding box center [701, 362] width 90 height 36
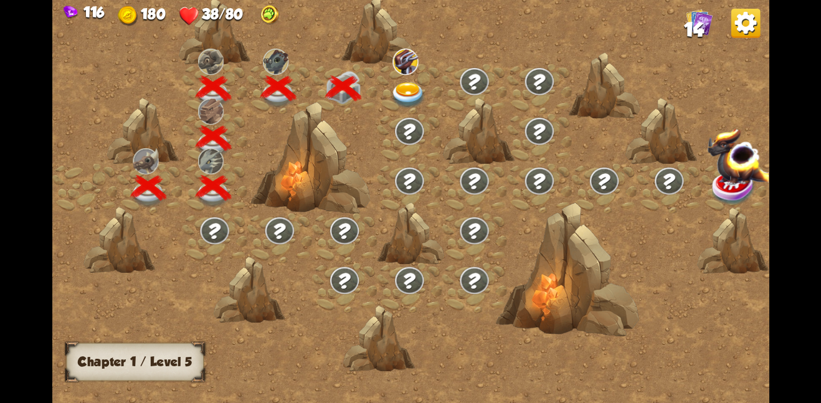
click at [400, 91] on img at bounding box center [408, 95] width 36 height 26
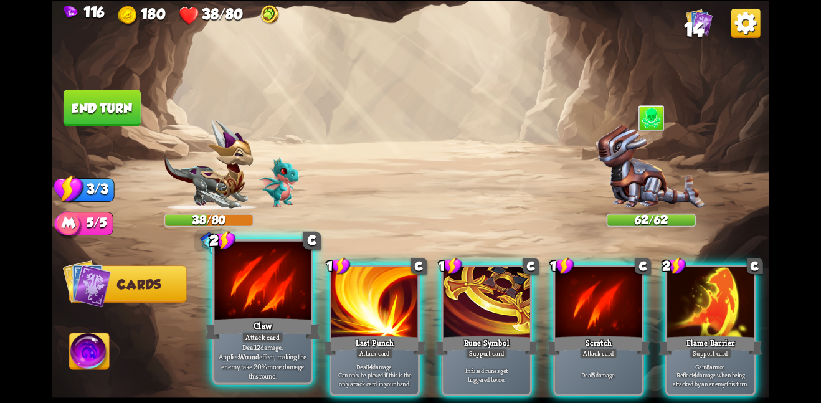
click at [266, 295] on div at bounding box center [262, 281] width 97 height 81
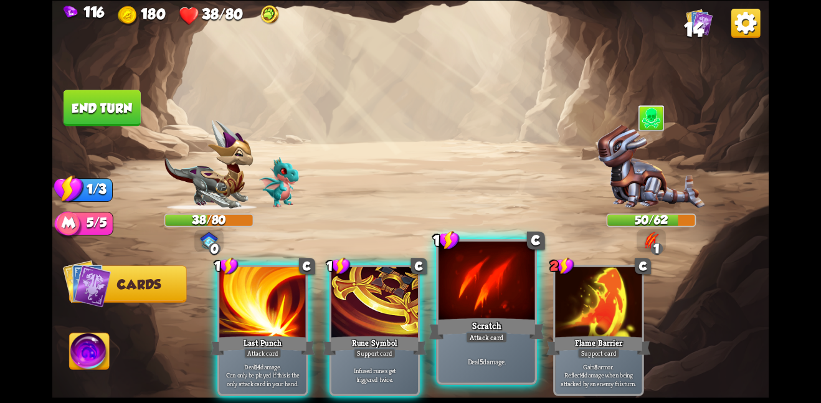
click at [512, 335] on div "Scratch" at bounding box center [485, 329] width 115 height 26
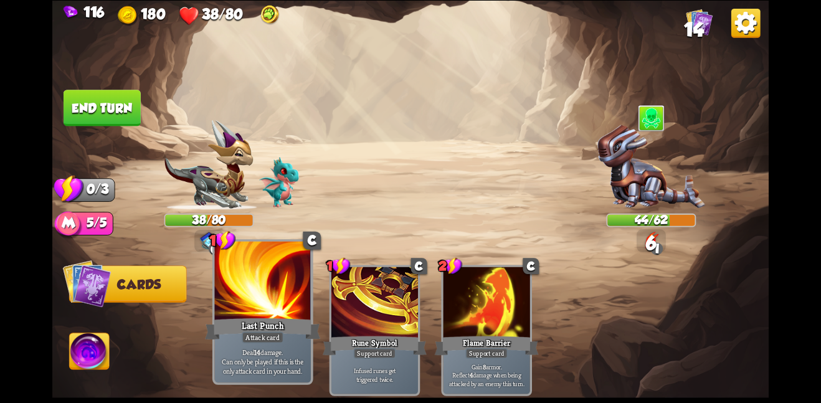
click at [235, 320] on div "Last Punch" at bounding box center [262, 329] width 115 height 26
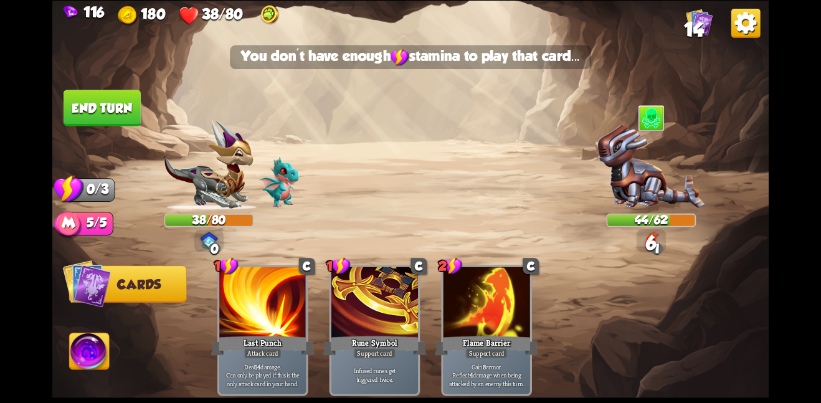
click at [125, 101] on button "End turn" at bounding box center [102, 108] width 77 height 36
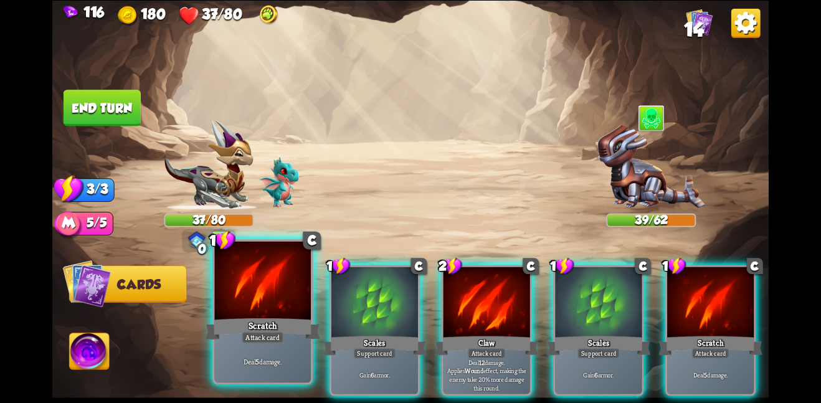
click at [254, 316] on div "Scratch" at bounding box center [262, 329] width 115 height 26
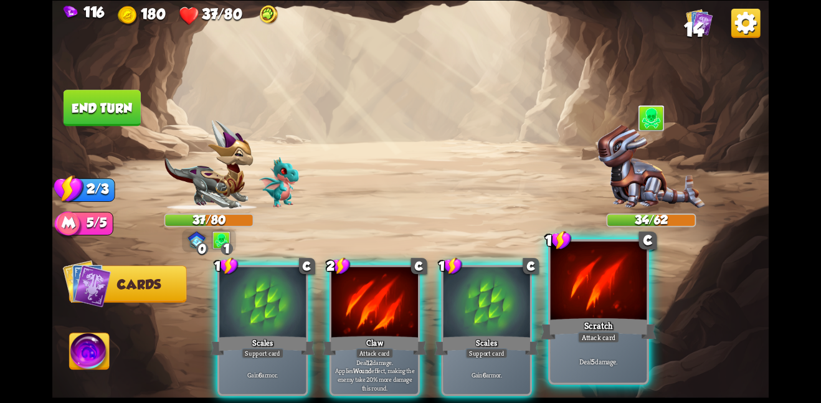
click at [623, 331] on div "Scratch" at bounding box center [597, 329] width 115 height 26
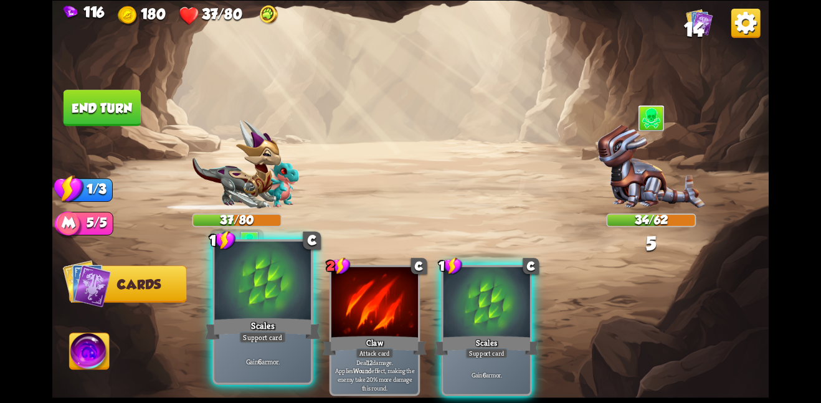
click at [259, 320] on div "Scales" at bounding box center [262, 329] width 115 height 26
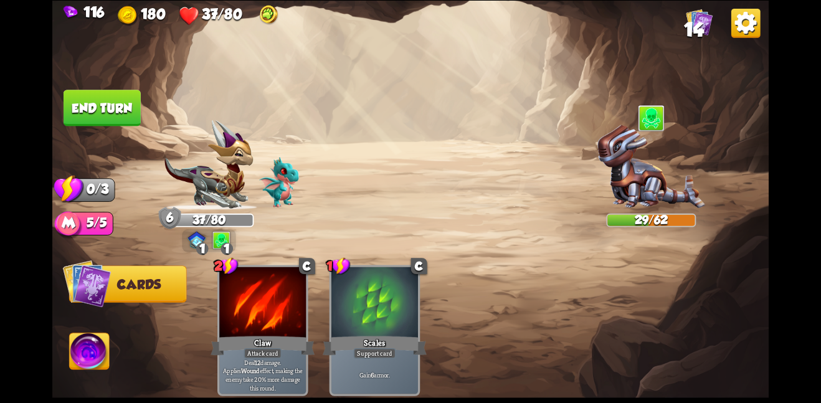
click at [114, 106] on button "End turn" at bounding box center [102, 108] width 77 height 36
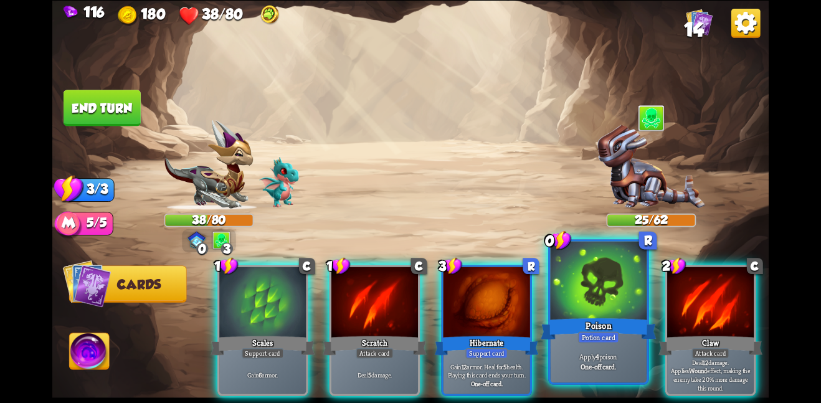
click at [592, 302] on div at bounding box center [598, 281] width 97 height 81
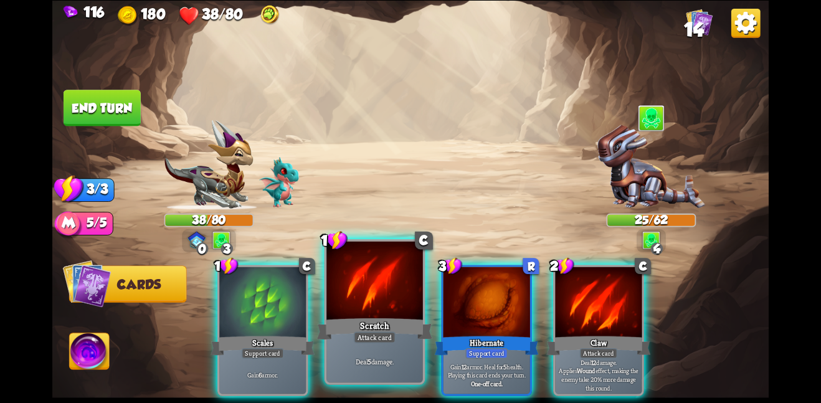
click at [372, 288] on div at bounding box center [374, 281] width 97 height 81
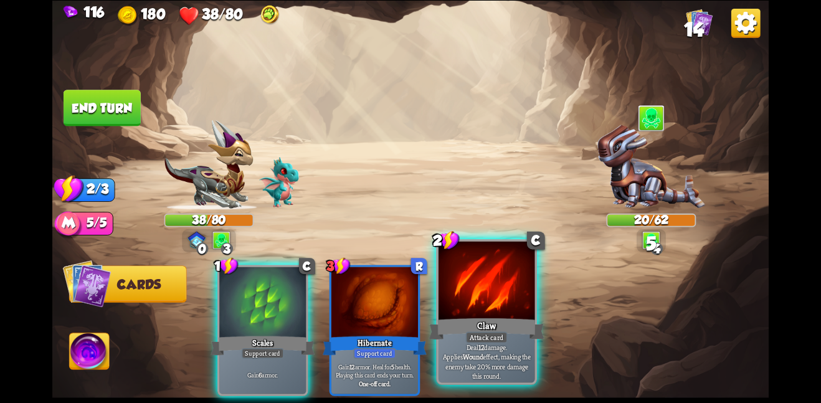
click at [455, 289] on div at bounding box center [486, 281] width 97 height 81
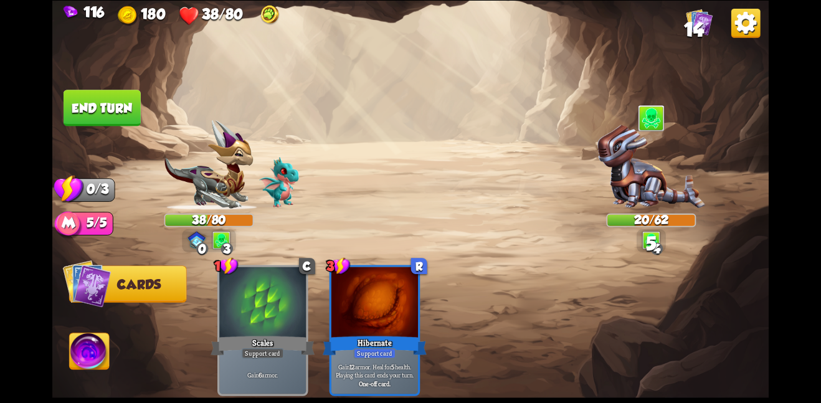
click at [98, 93] on button "End turn" at bounding box center [102, 108] width 77 height 36
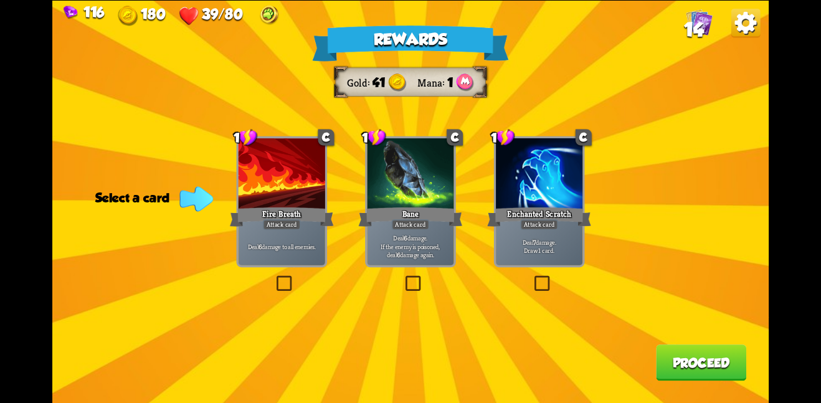
click at [380, 210] on div "Bane" at bounding box center [411, 216] width 104 height 23
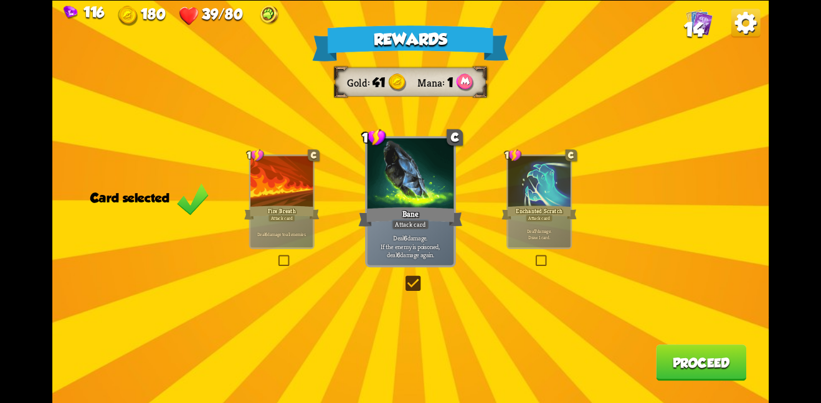
click at [683, 364] on button "Proceed" at bounding box center [701, 362] width 90 height 36
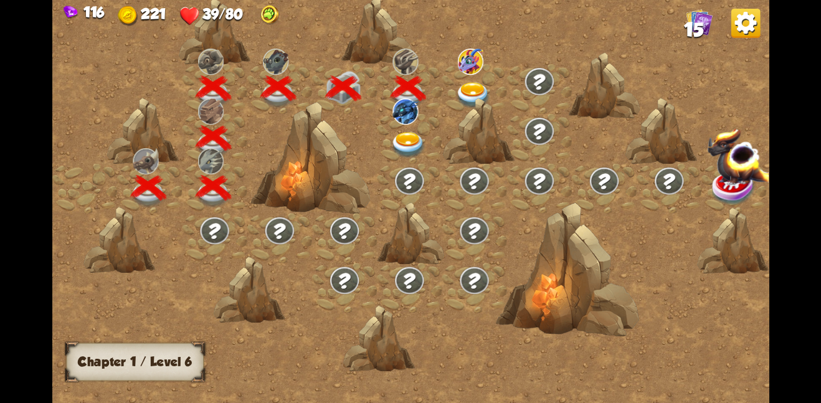
click at [400, 139] on img at bounding box center [408, 144] width 36 height 26
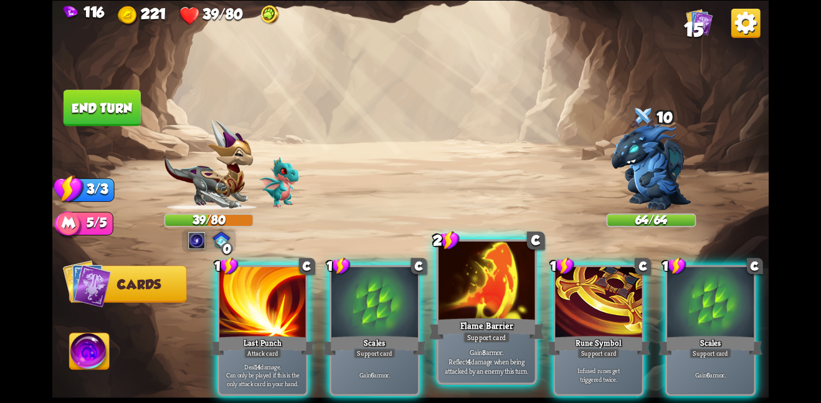
click at [460, 285] on div at bounding box center [486, 281] width 97 height 81
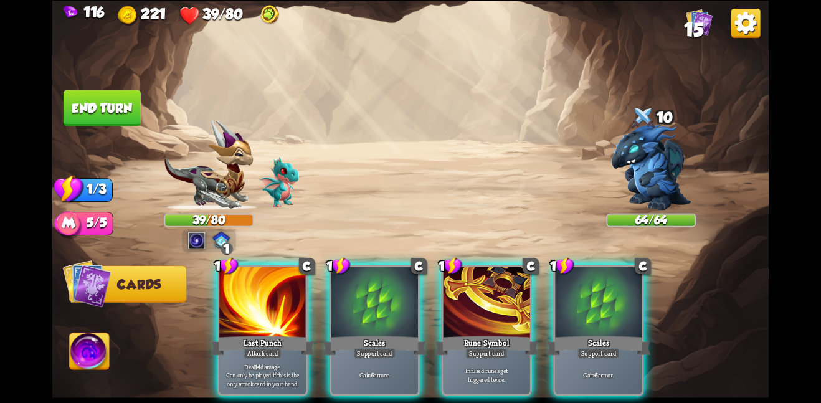
click at [460, 285] on div at bounding box center [486, 302] width 87 height 73
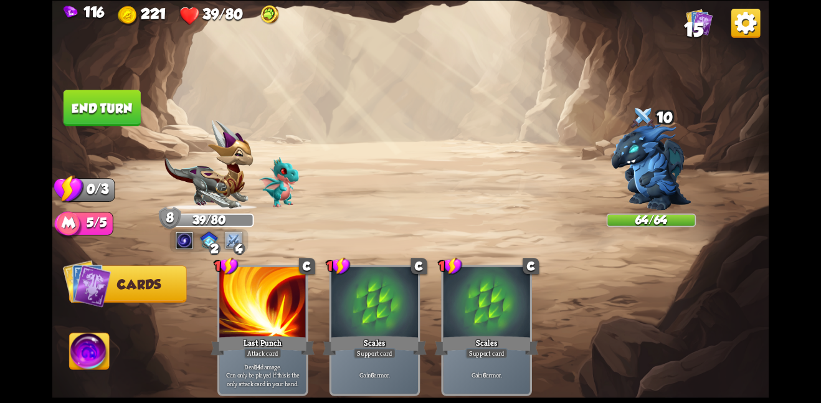
click at [103, 106] on button "End turn" at bounding box center [102, 108] width 77 height 36
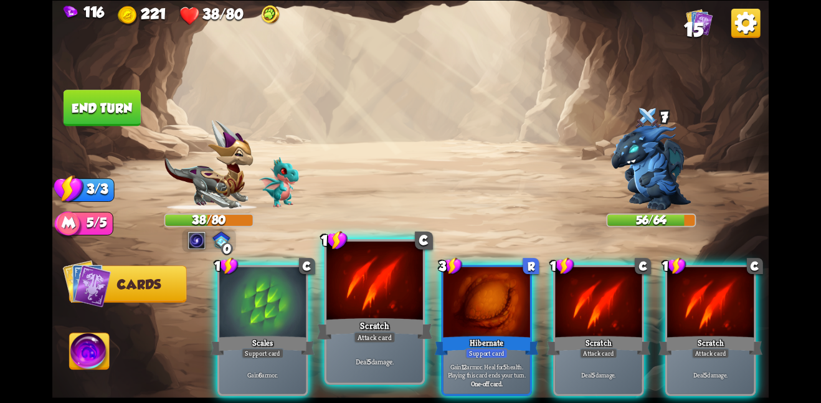
click at [366, 293] on div at bounding box center [374, 281] width 97 height 81
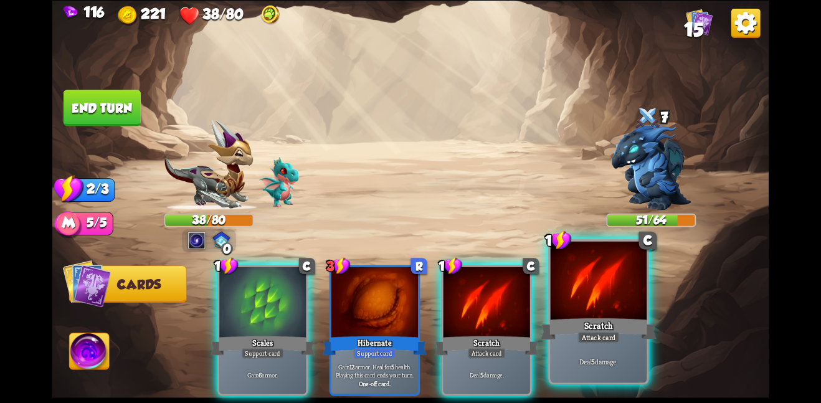
click at [579, 282] on div at bounding box center [598, 281] width 97 height 81
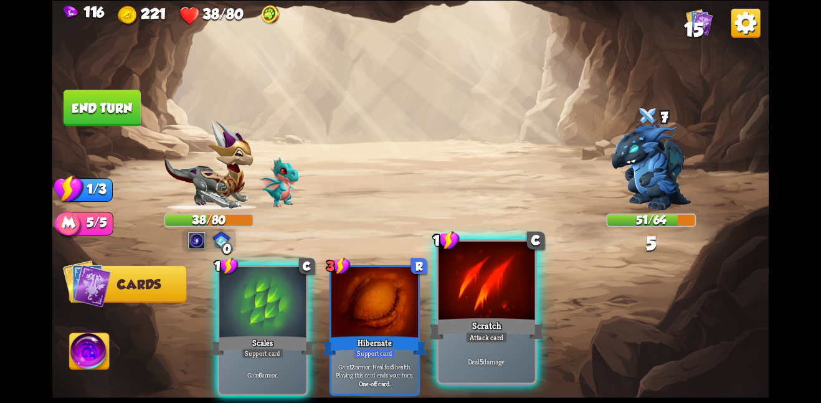
click at [515, 281] on div at bounding box center [486, 281] width 97 height 81
